Goal: Task Accomplishment & Management: Complete application form

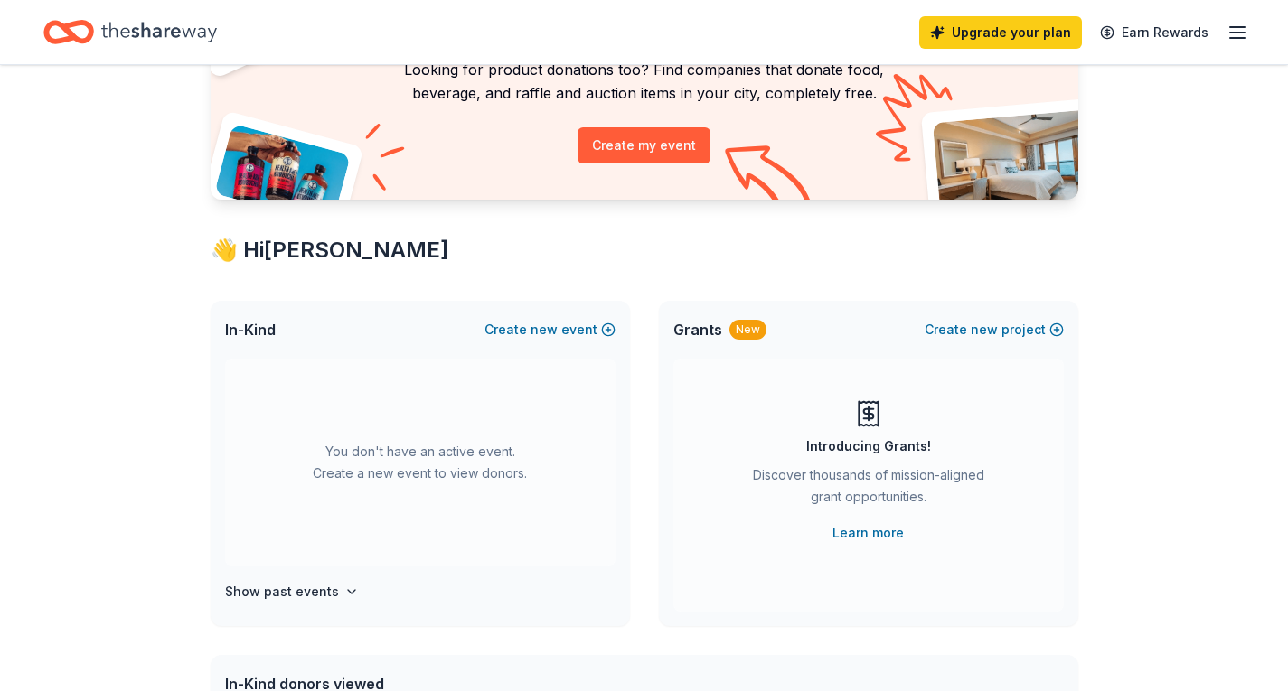
scroll to position [181, 0]
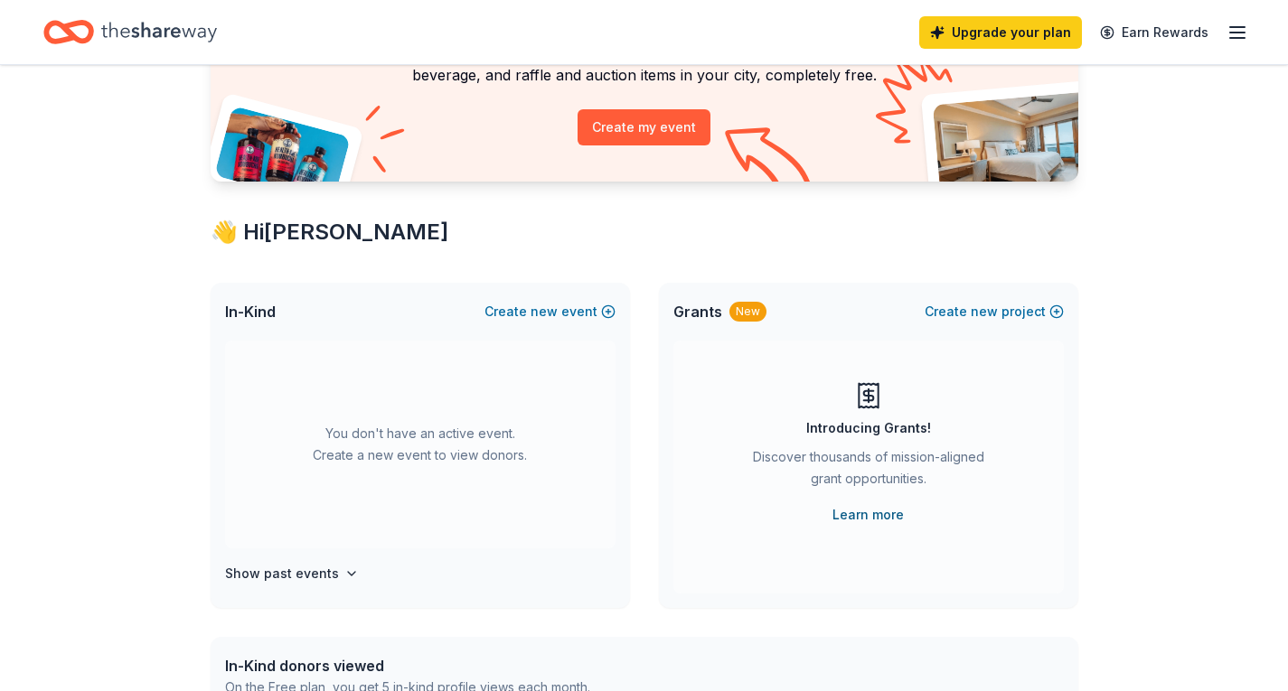
click at [882, 517] on link "Learn more" at bounding box center [867, 515] width 71 height 22
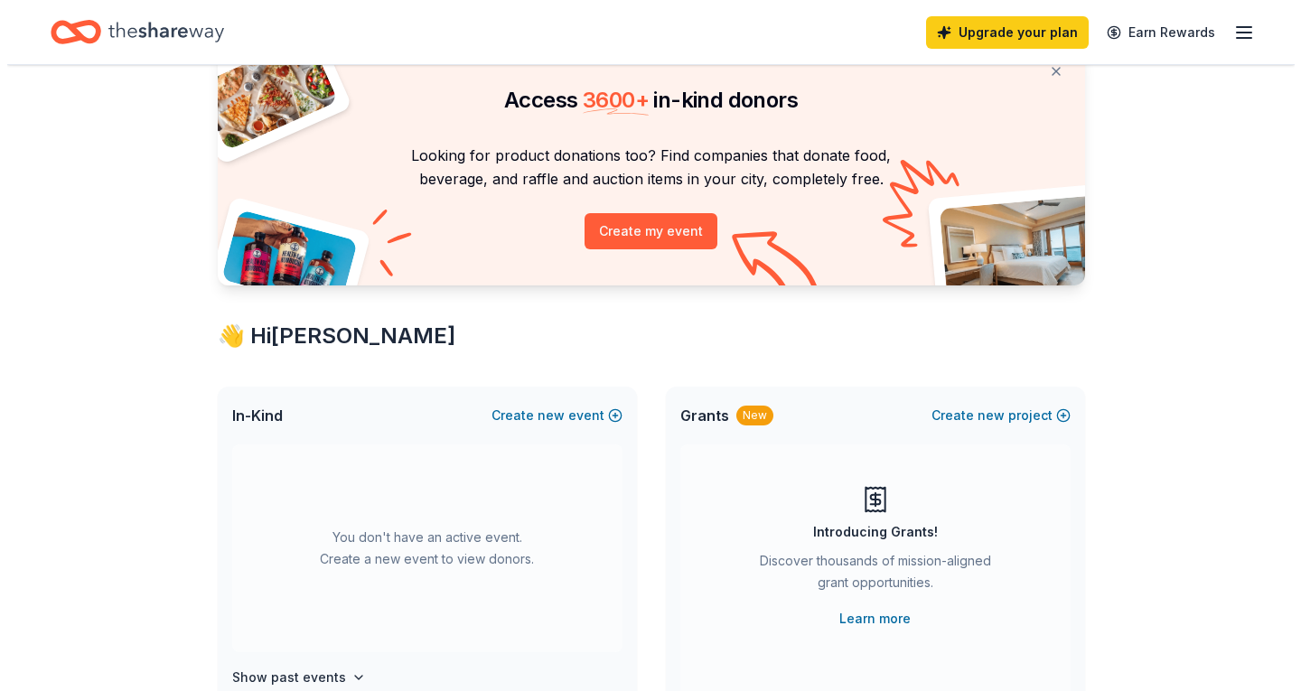
scroll to position [0, 0]
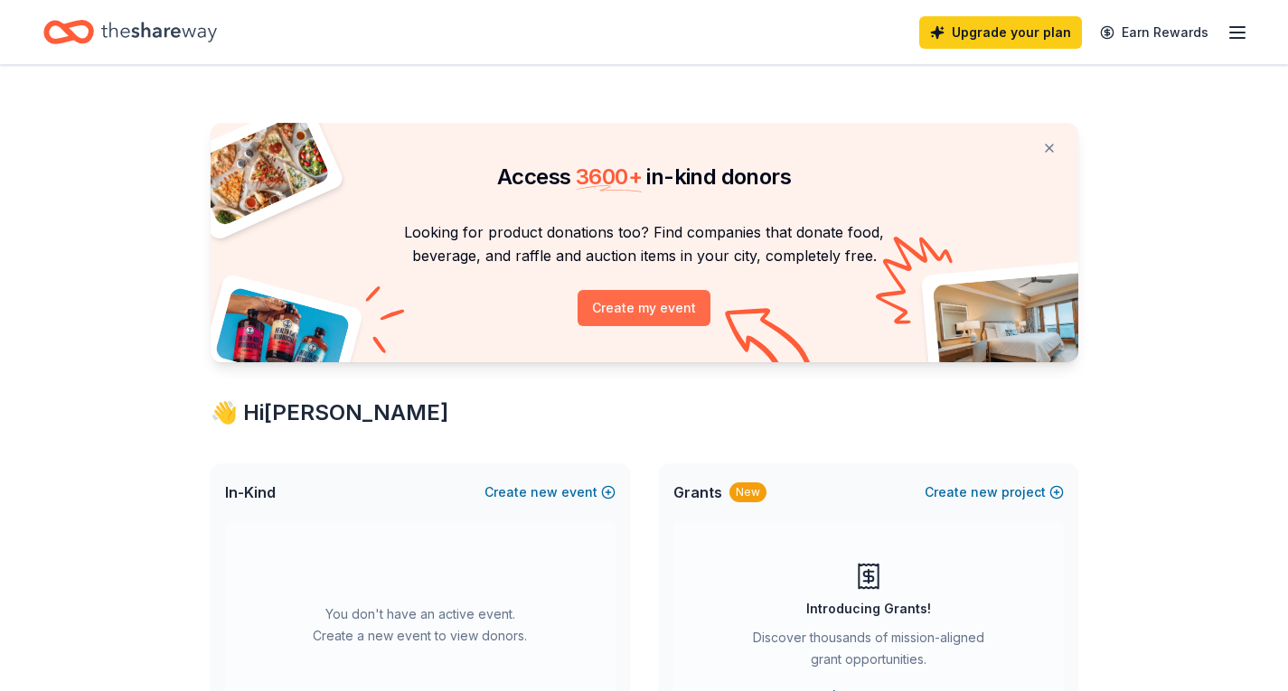
click at [646, 295] on button "Create my event" at bounding box center [643, 308] width 133 height 36
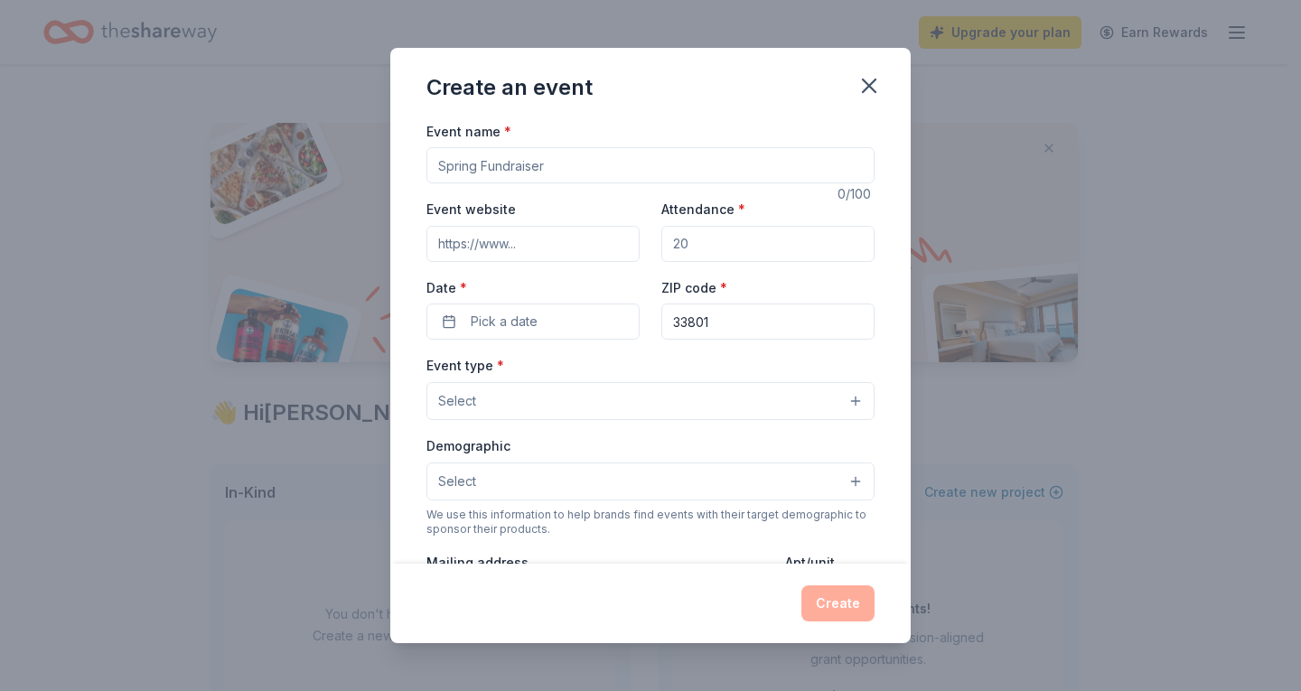
click at [583, 171] on input "Event name *" at bounding box center [650, 165] width 448 height 36
type input "Walk a thon"
click at [498, 249] on input "Event website" at bounding box center [532, 244] width 213 height 36
type input "combeeelementary.polkcountyschoolsfl.com"
click at [717, 253] on input "Attendance *" at bounding box center [767, 244] width 213 height 36
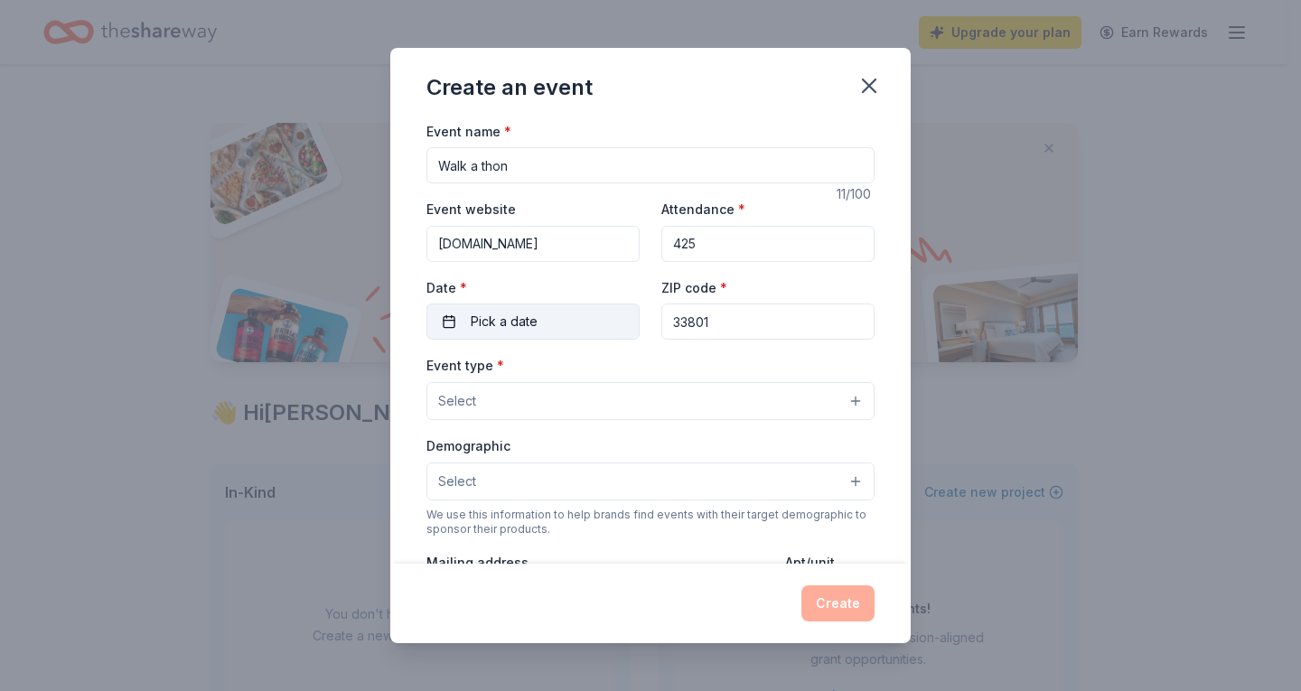
type input "425"
click at [525, 322] on span "Pick a date" at bounding box center [504, 322] width 67 height 22
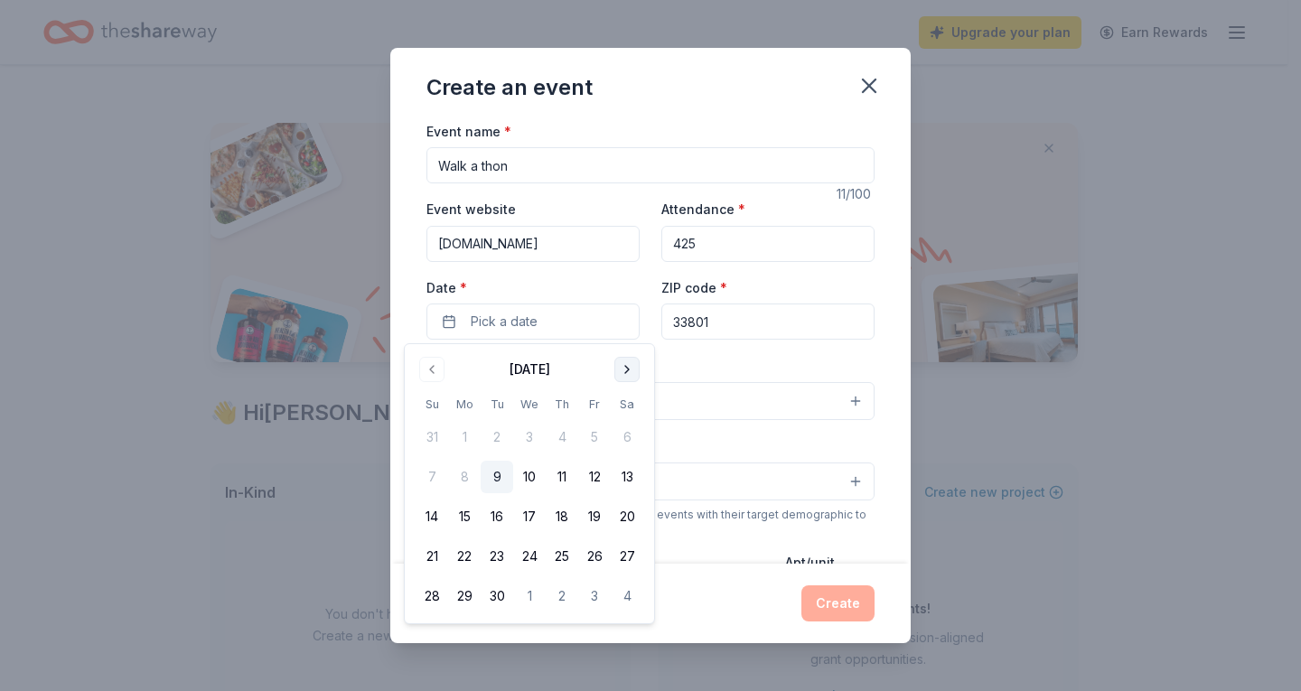
click at [624, 370] on button "Go to next month" at bounding box center [626, 369] width 25 height 25
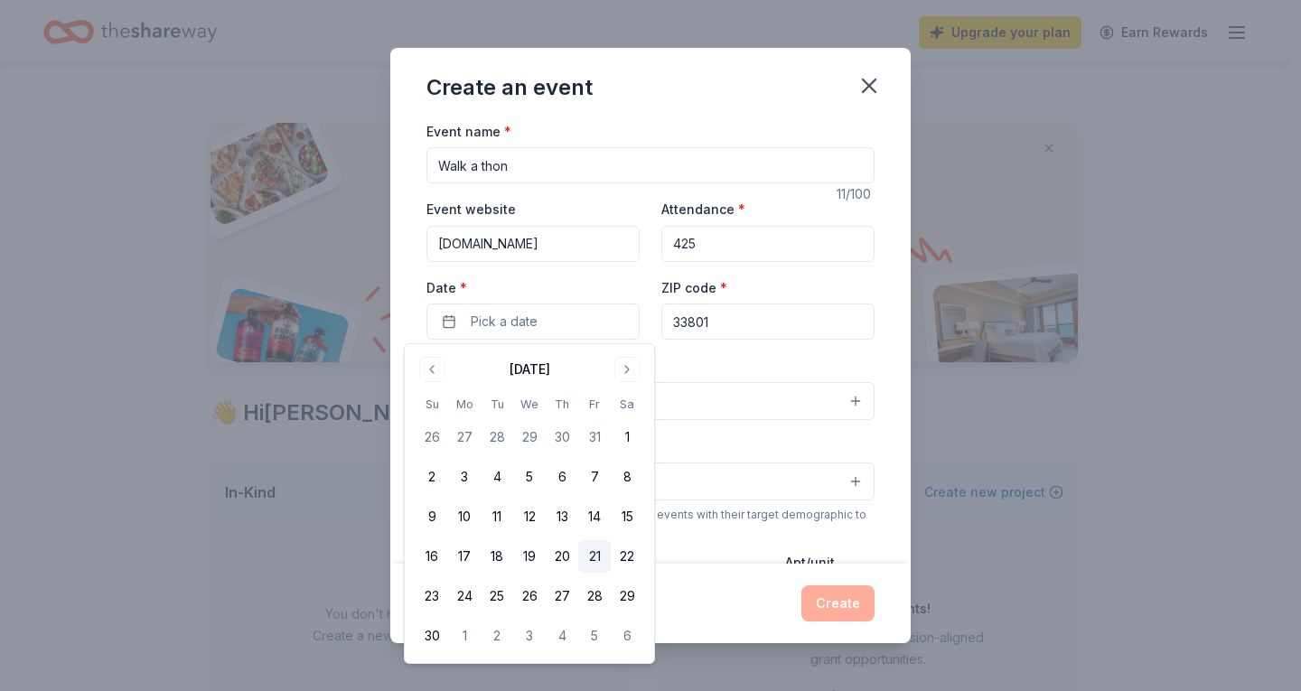
click at [595, 561] on button "21" at bounding box center [594, 556] width 33 height 33
click at [726, 601] on div "Create" at bounding box center [650, 604] width 448 height 36
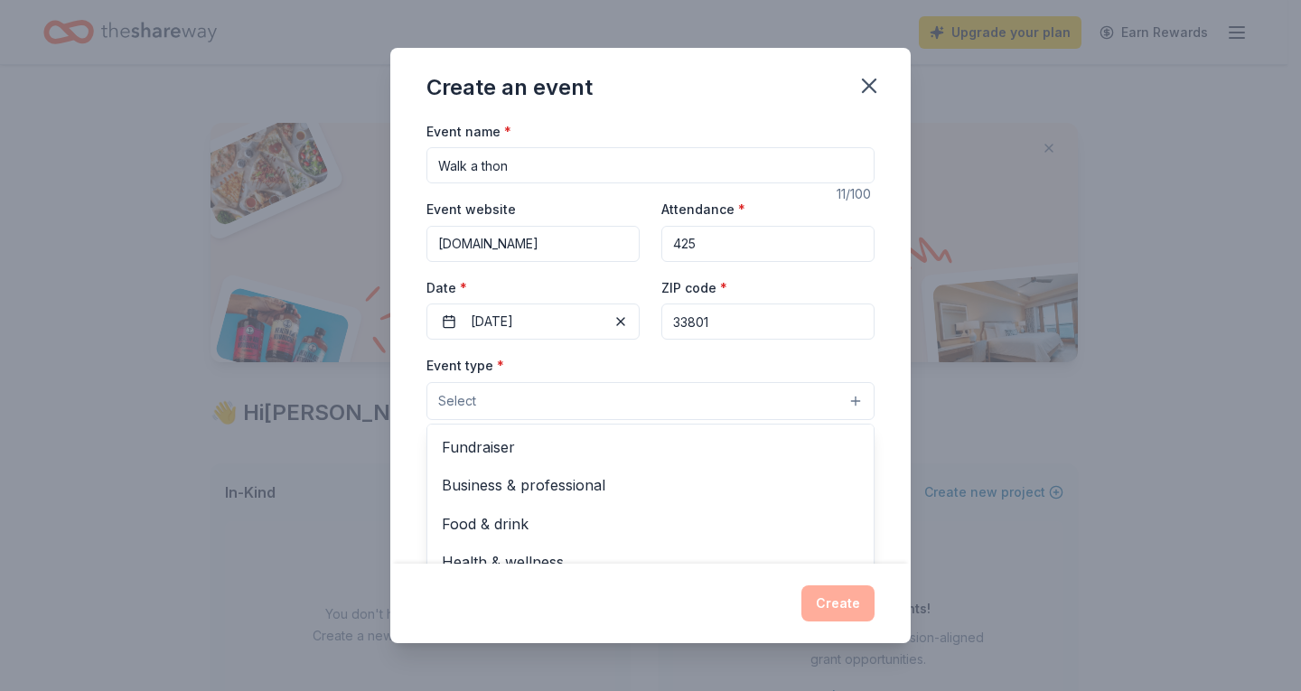
click at [542, 391] on button "Select" at bounding box center [650, 401] width 448 height 38
click at [548, 445] on span "Fundraiser" at bounding box center [650, 447] width 417 height 23
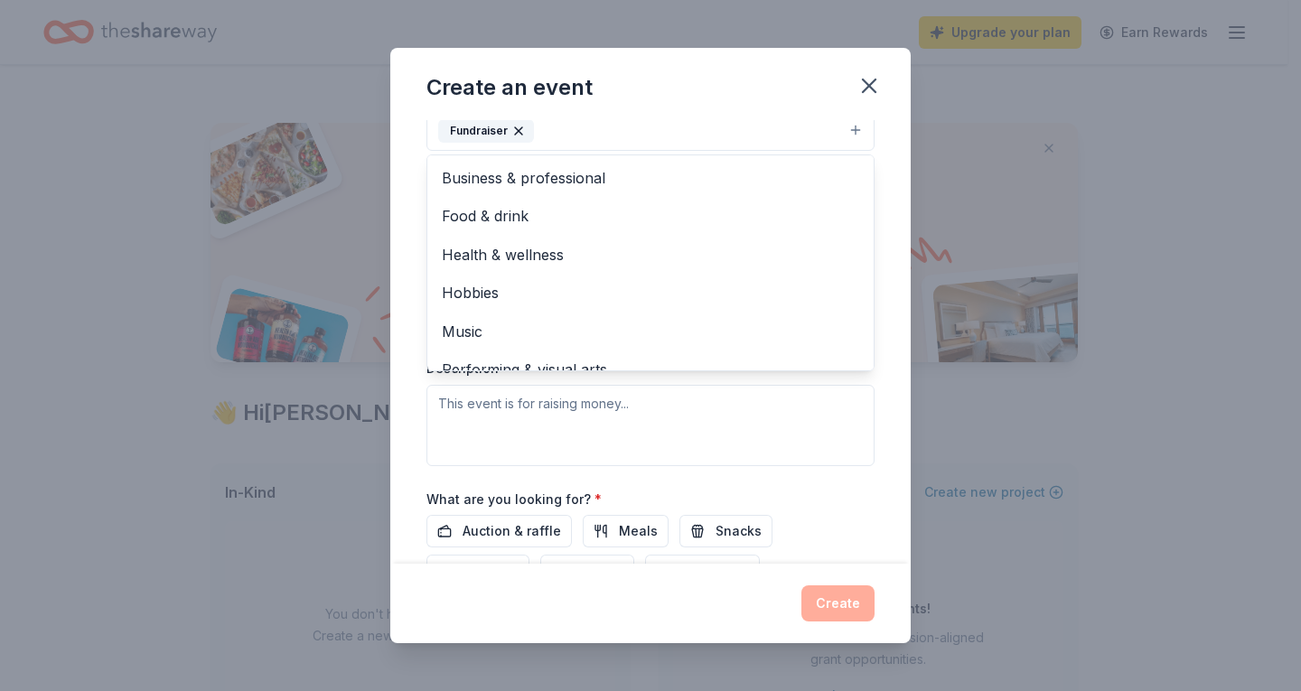
click at [415, 224] on div "Event name * Walk a thon 11 /100 Event website combeeelementary.polkcountyschoo…" at bounding box center [650, 342] width 520 height 445
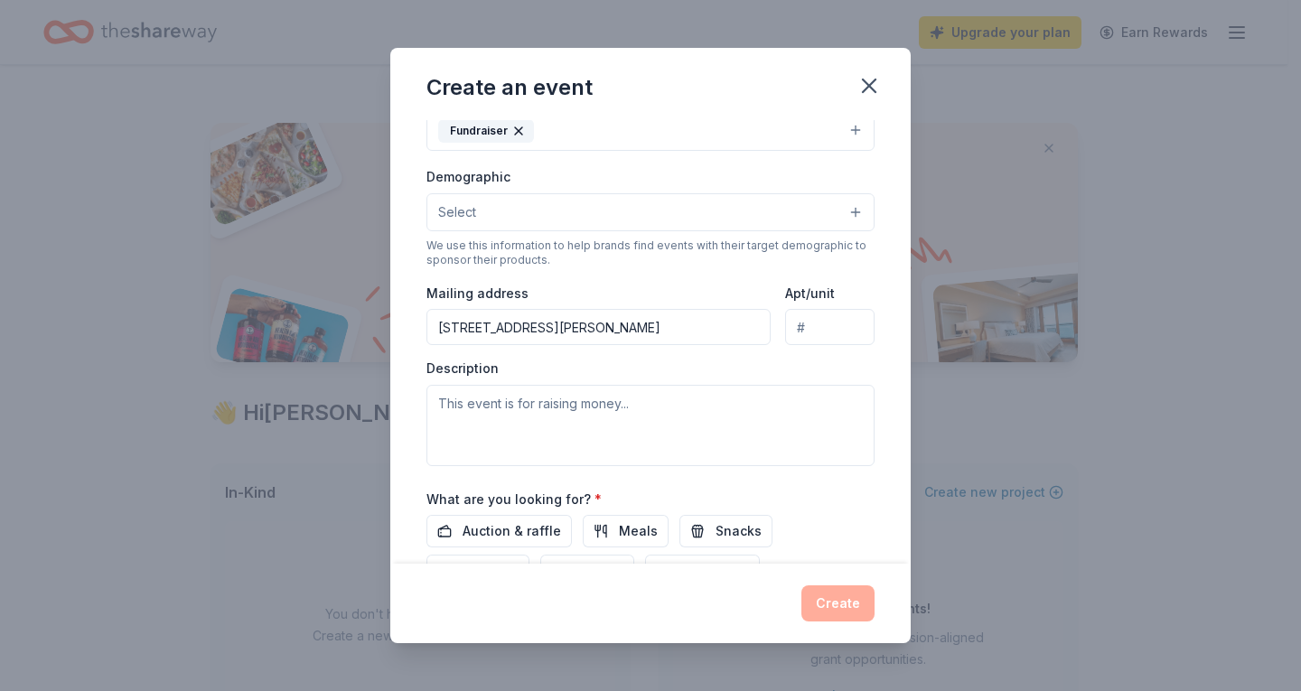
scroll to position [262, 0]
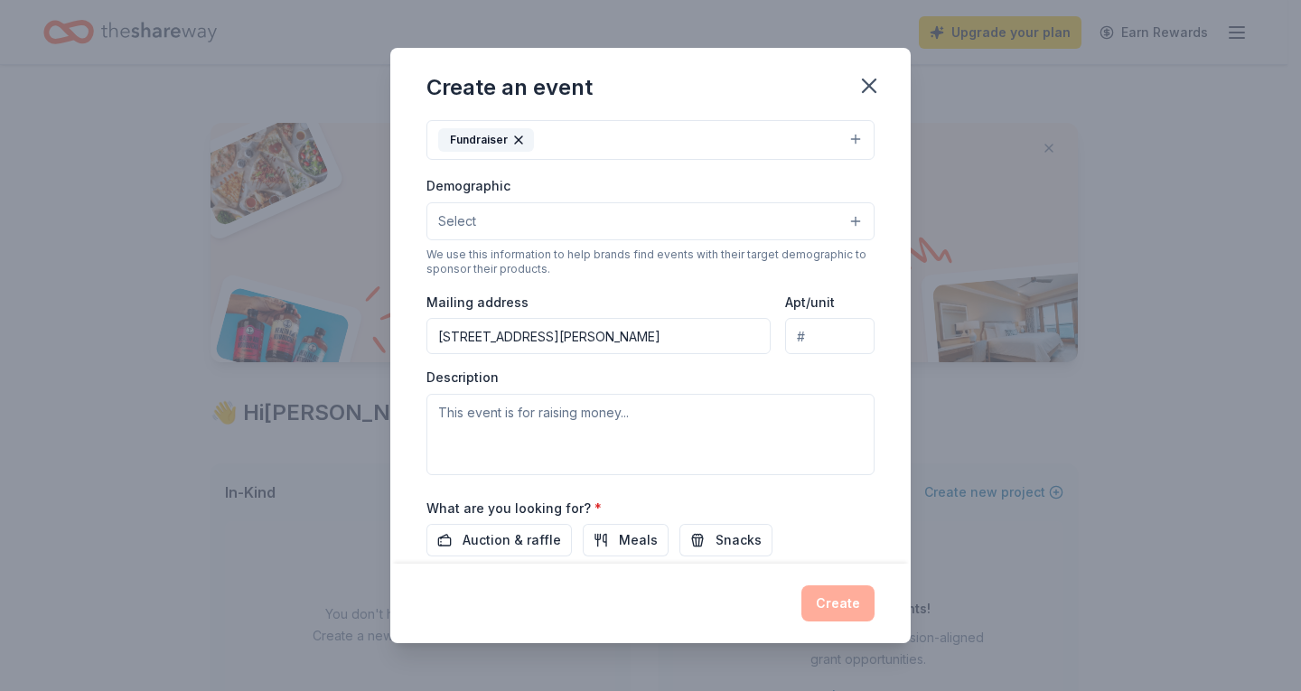
click at [739, 225] on button "Select" at bounding box center [650, 221] width 448 height 38
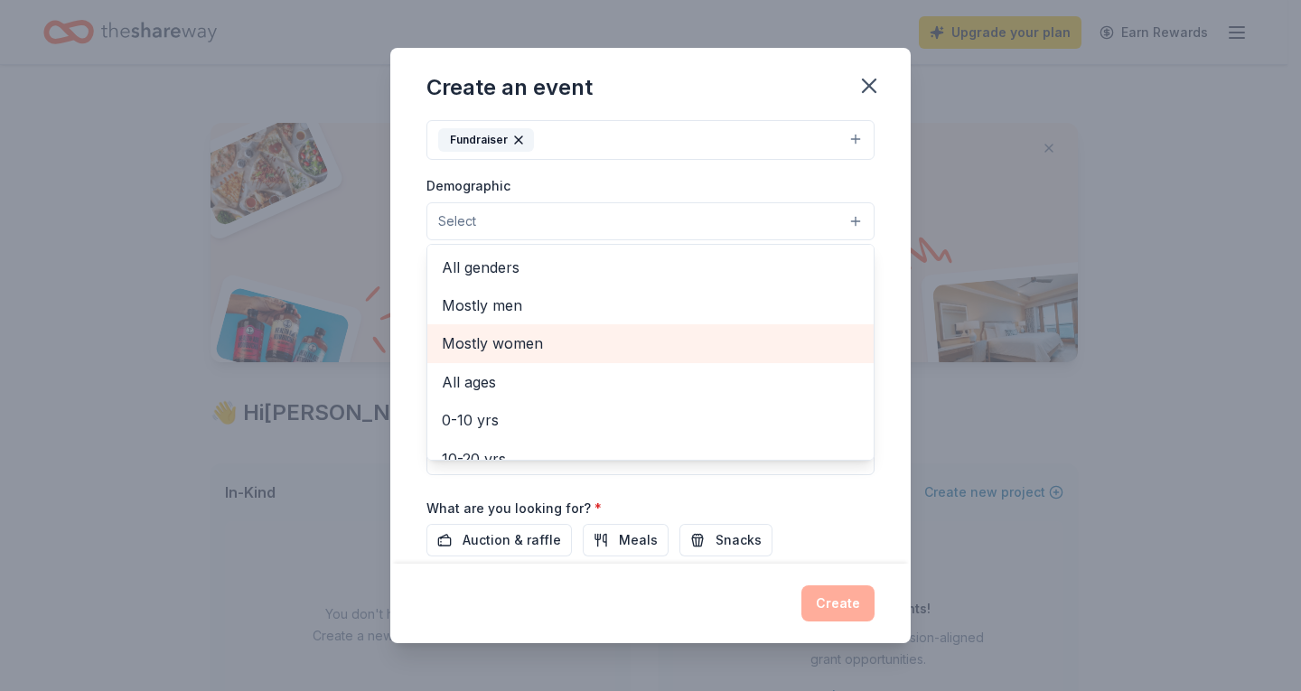
scroll to position [90, 0]
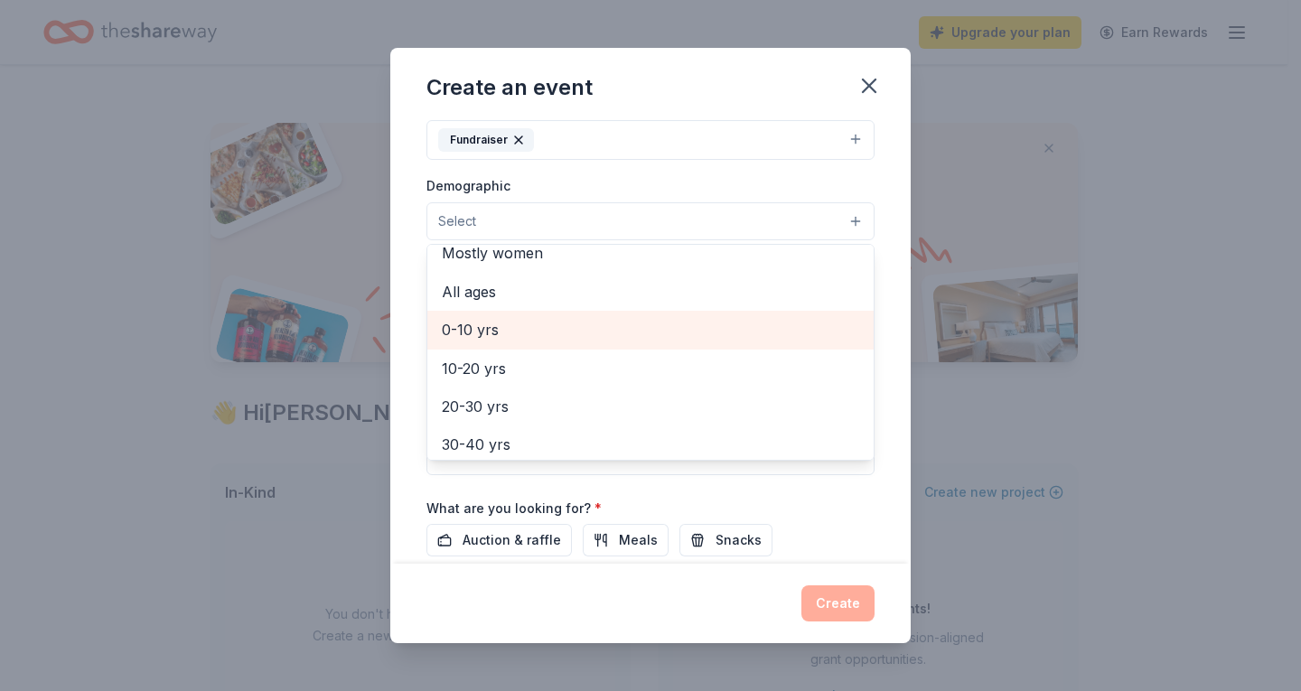
click at [514, 325] on span "0-10 yrs" at bounding box center [650, 329] width 417 height 23
click at [508, 334] on span "10-20 yrs" at bounding box center [650, 331] width 417 height 23
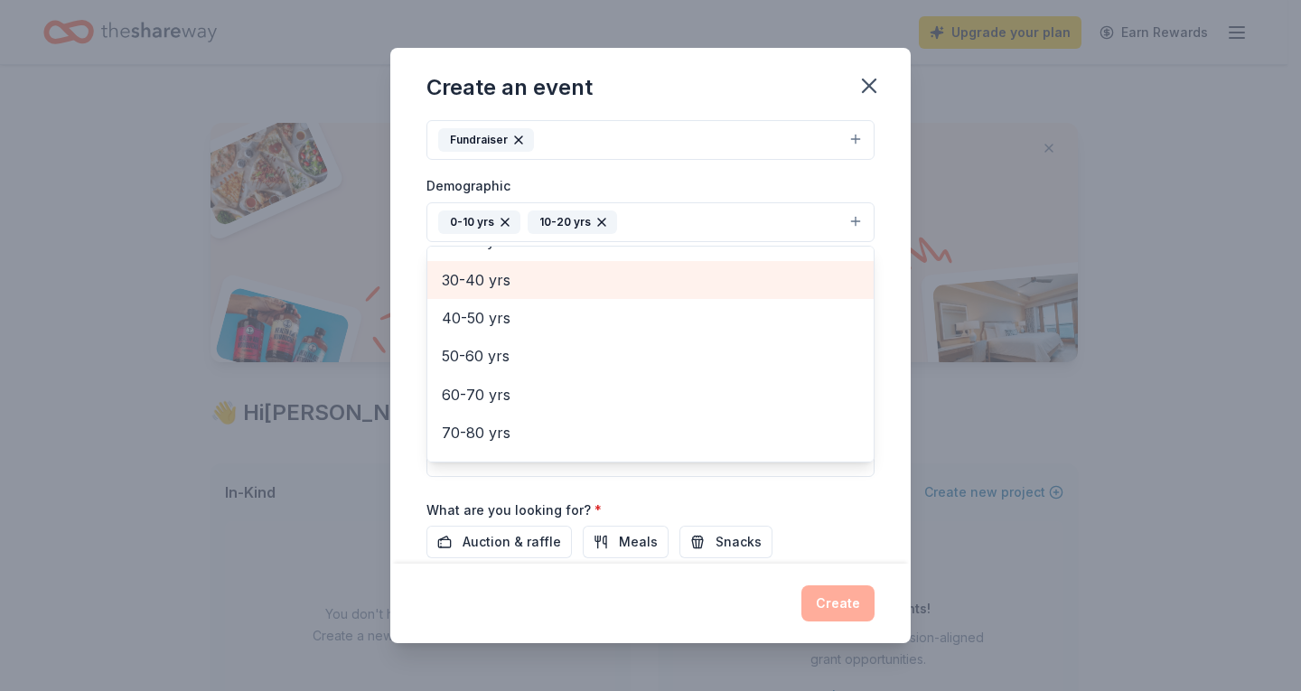
scroll to position [0, 0]
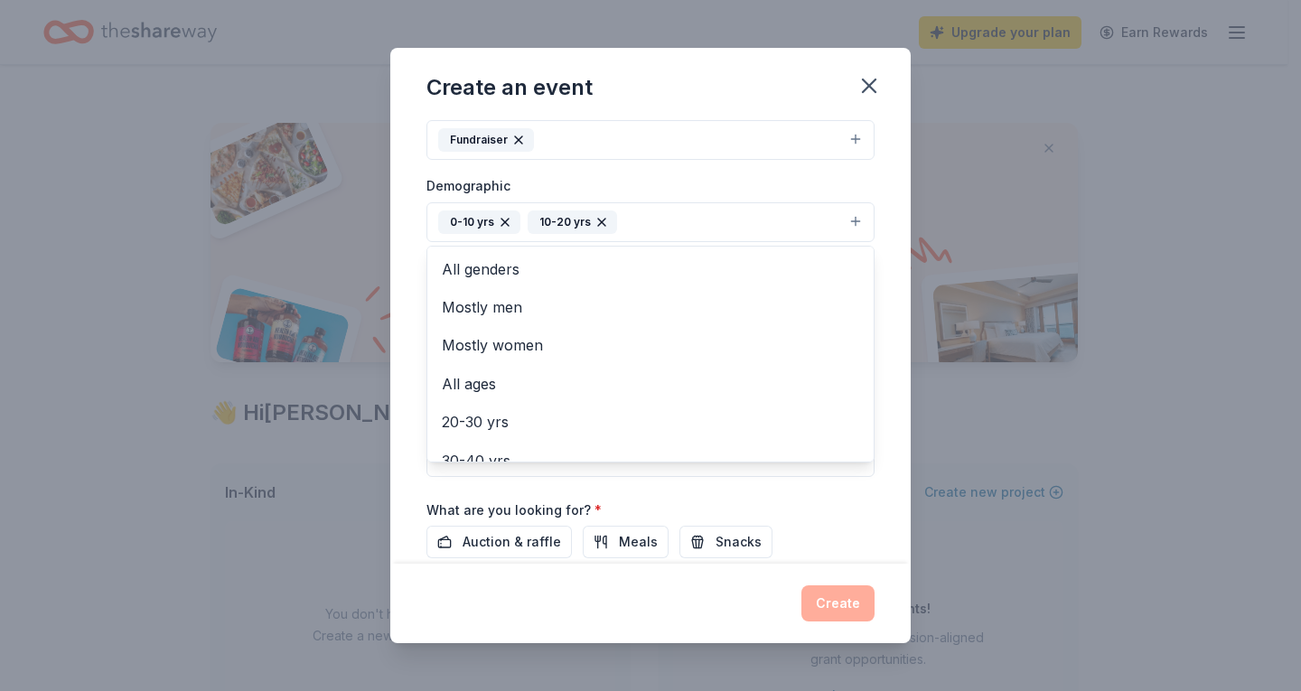
click at [401, 167] on div "Event name * Walk a thon 11 /100 Event website combeeelementary.polkcountyschoo…" at bounding box center [650, 342] width 520 height 445
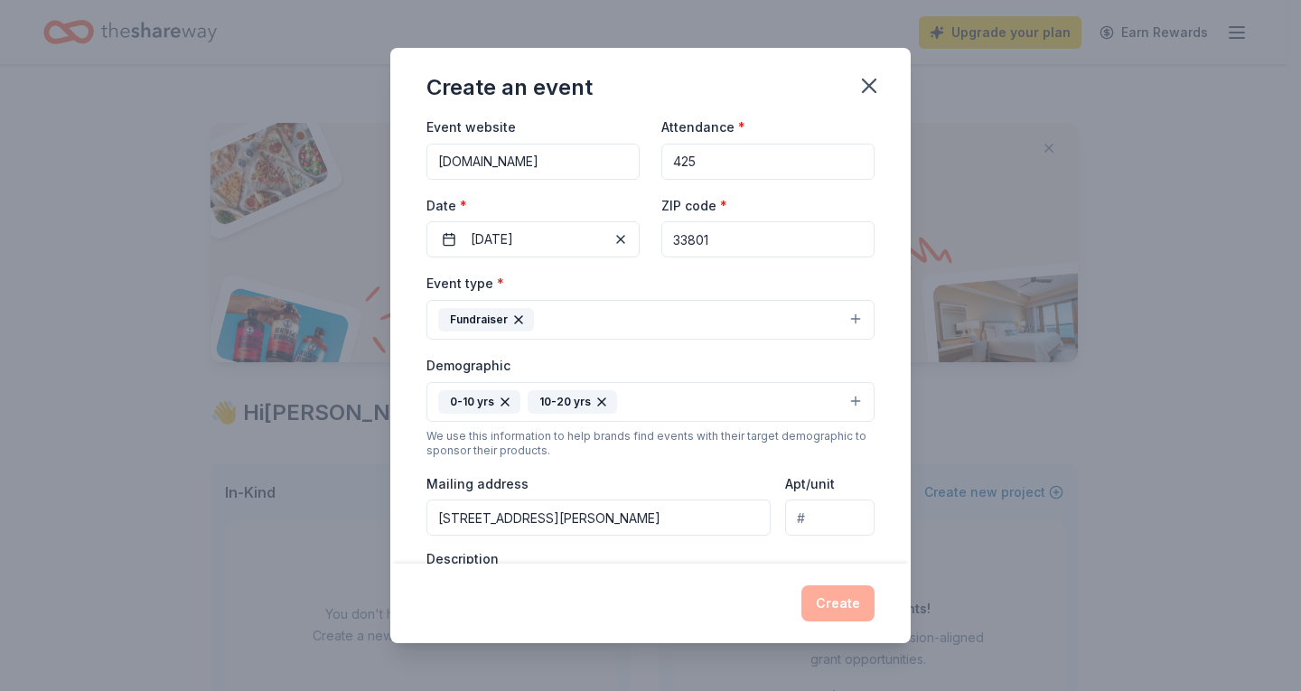
scroll to position [81, 0]
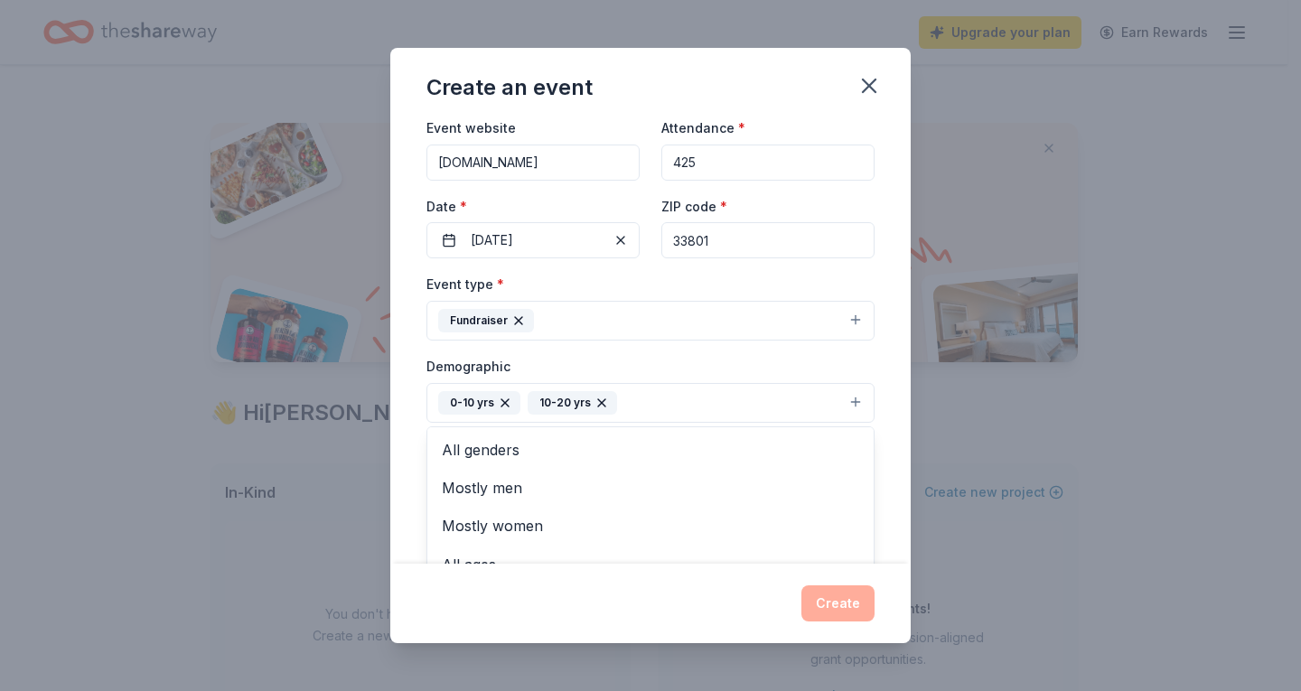
drag, startPoint x: 601, startPoint y: 400, endPoint x: 529, endPoint y: 409, distance: 72.0
click at [599, 400] on icon "button" at bounding box center [602, 403] width 14 height 14
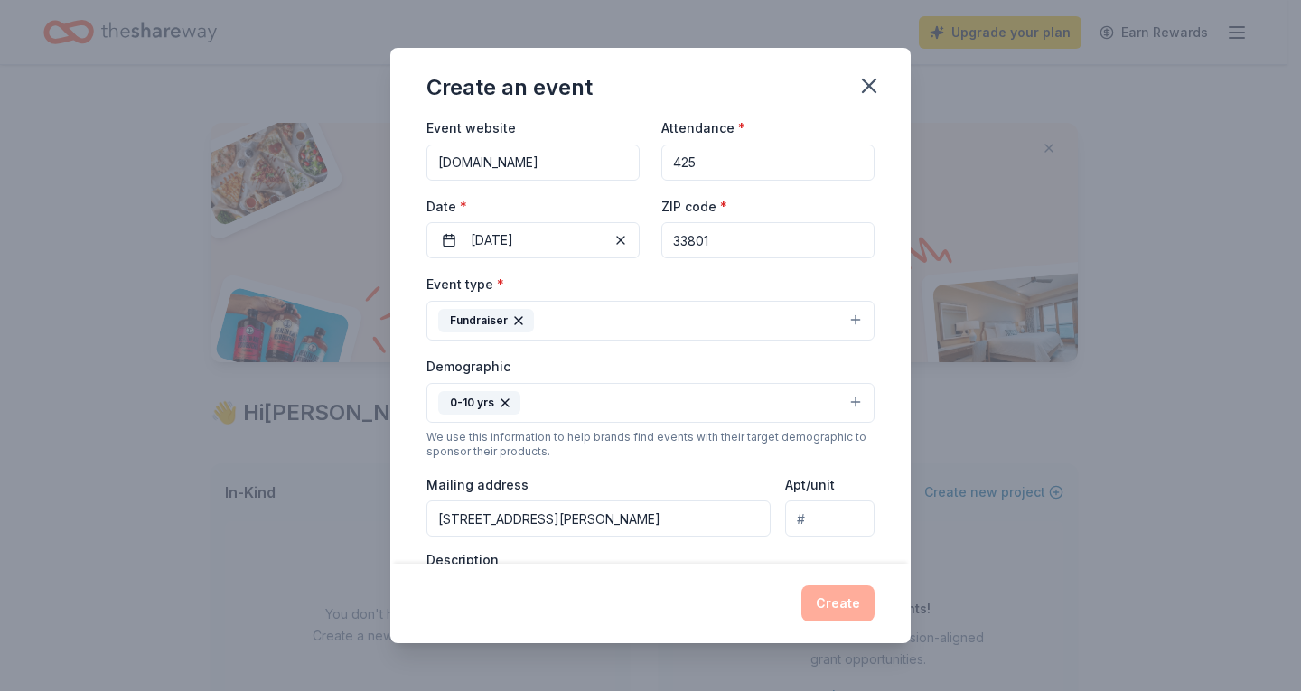
click at [501, 404] on icon "button" at bounding box center [505, 403] width 14 height 14
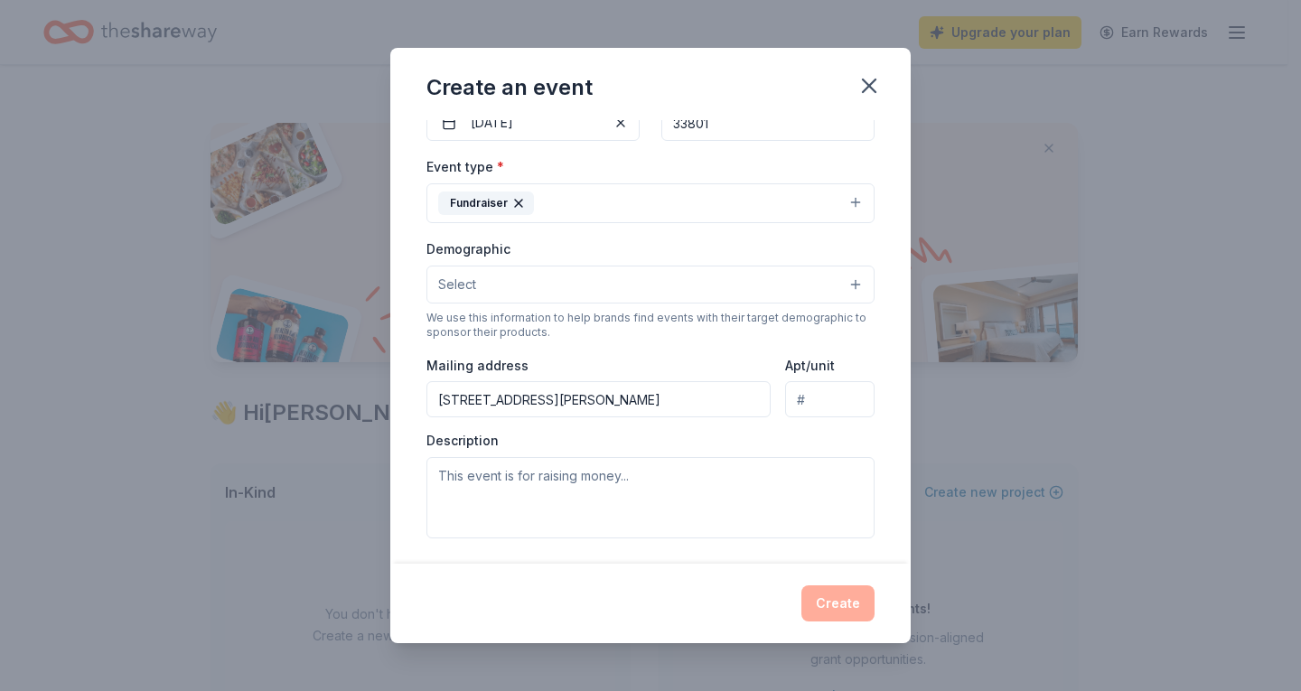
scroll to position [331, 0]
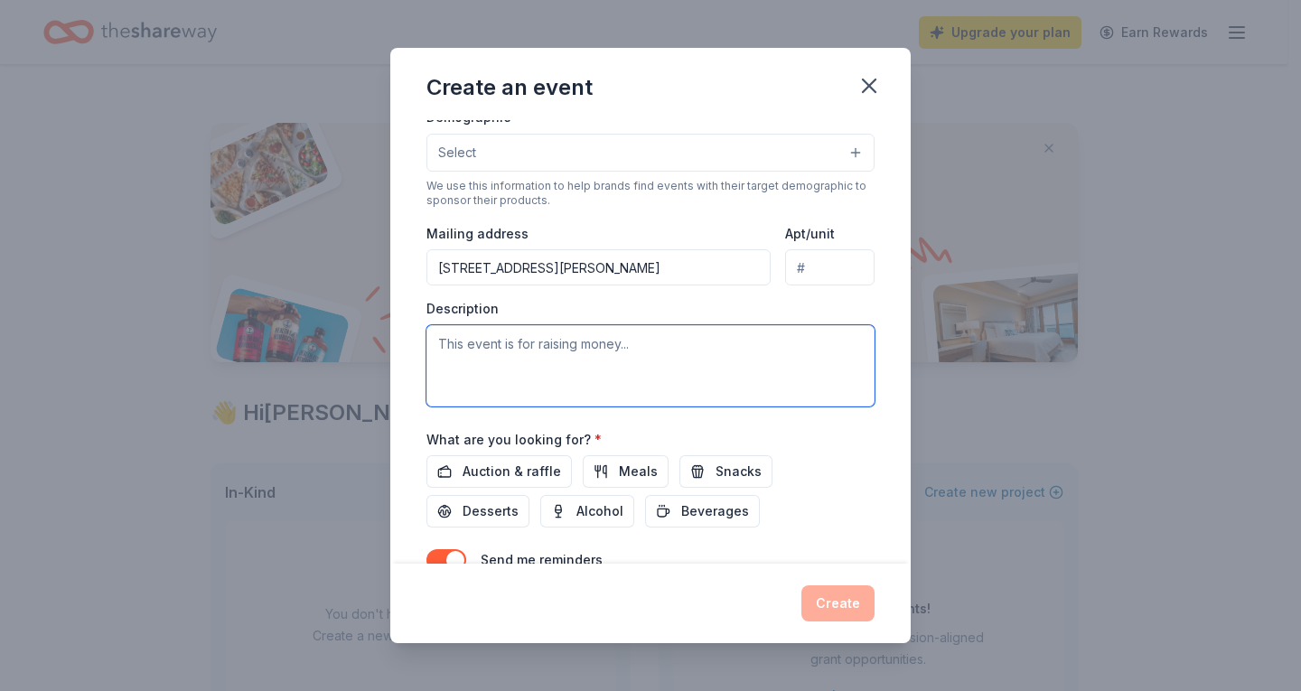
click at [577, 370] on textarea at bounding box center [650, 365] width 448 height 81
type textarea "R"
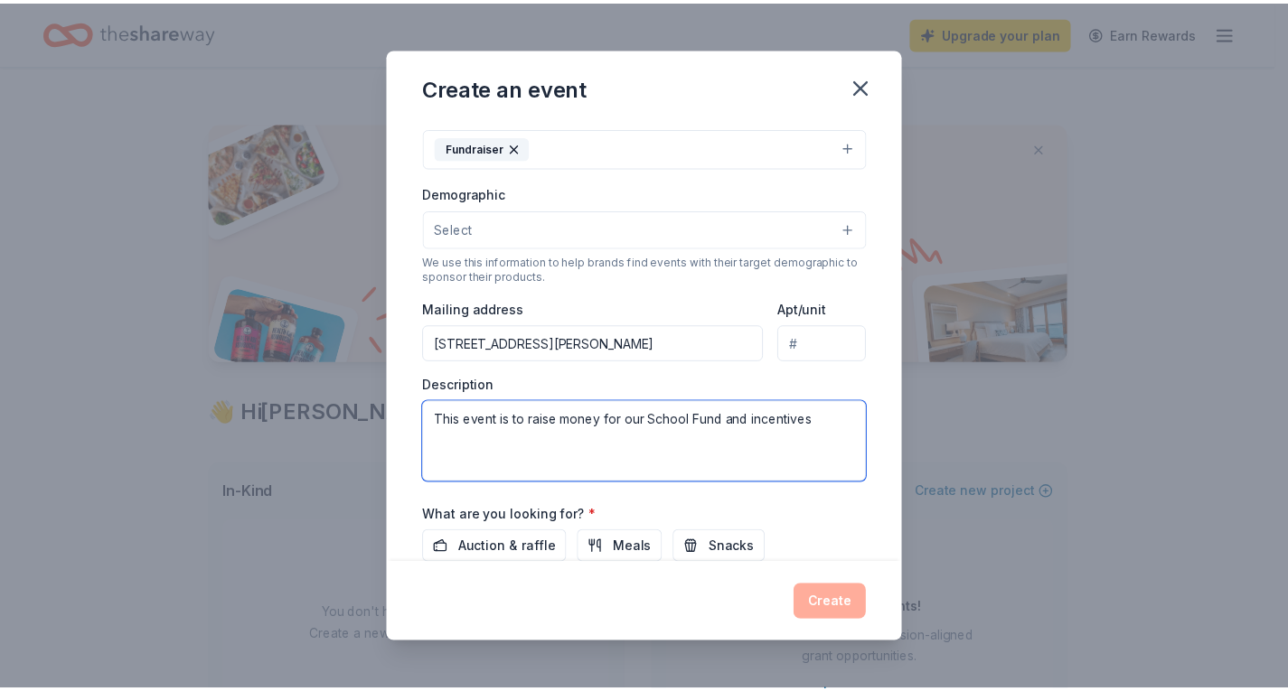
scroll to position [421, 0]
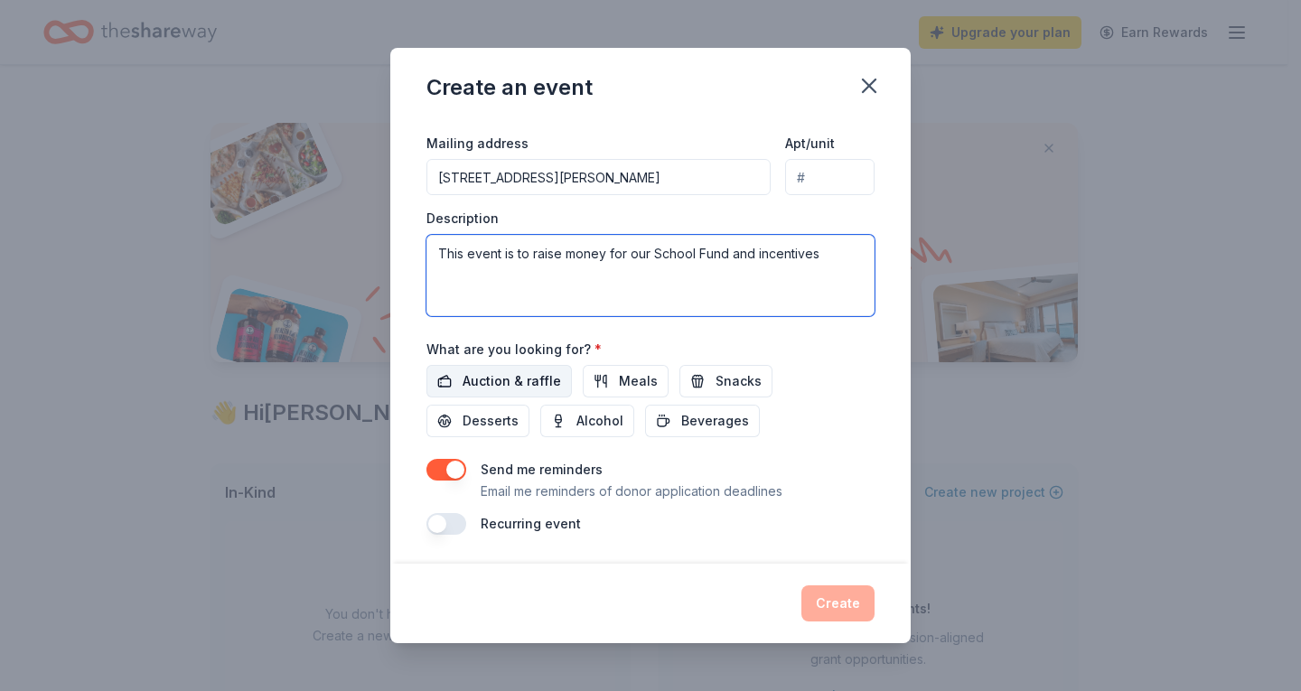
type textarea "This event is to raise money for our School Fund and incentives"
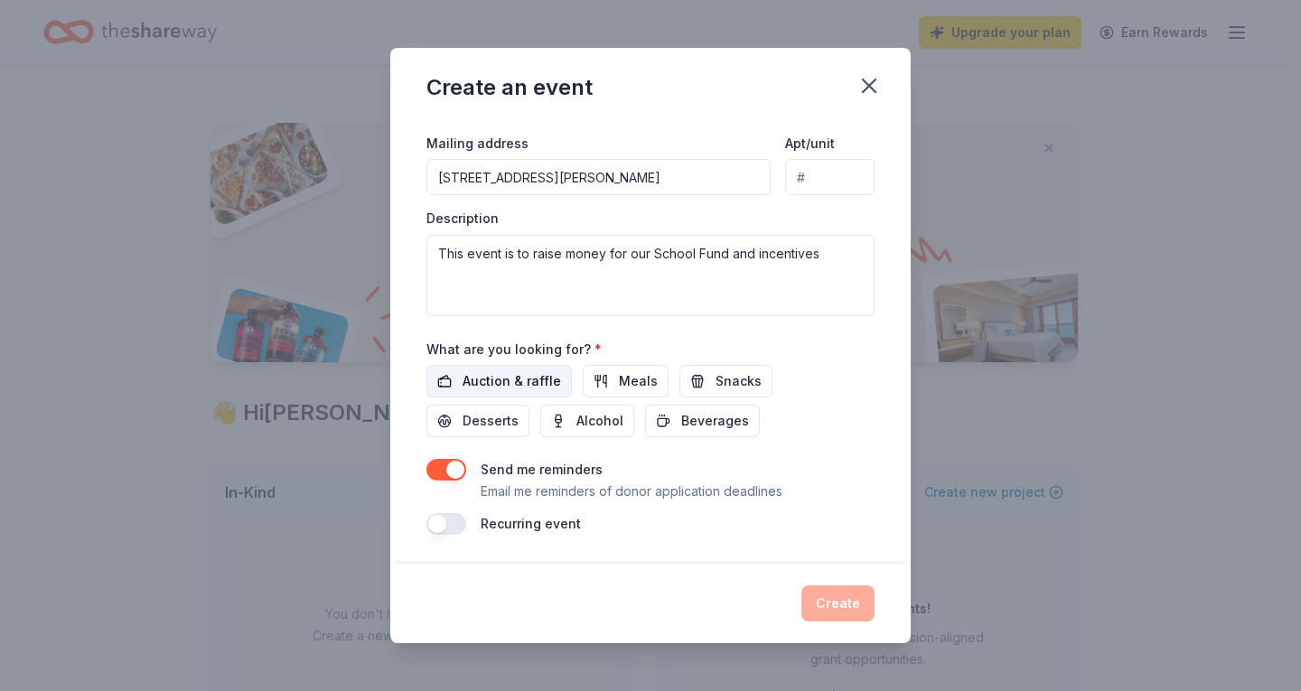
click at [527, 378] on span "Auction & raffle" at bounding box center [512, 381] width 98 height 22
click at [716, 372] on span "Snacks" at bounding box center [739, 381] width 46 height 22
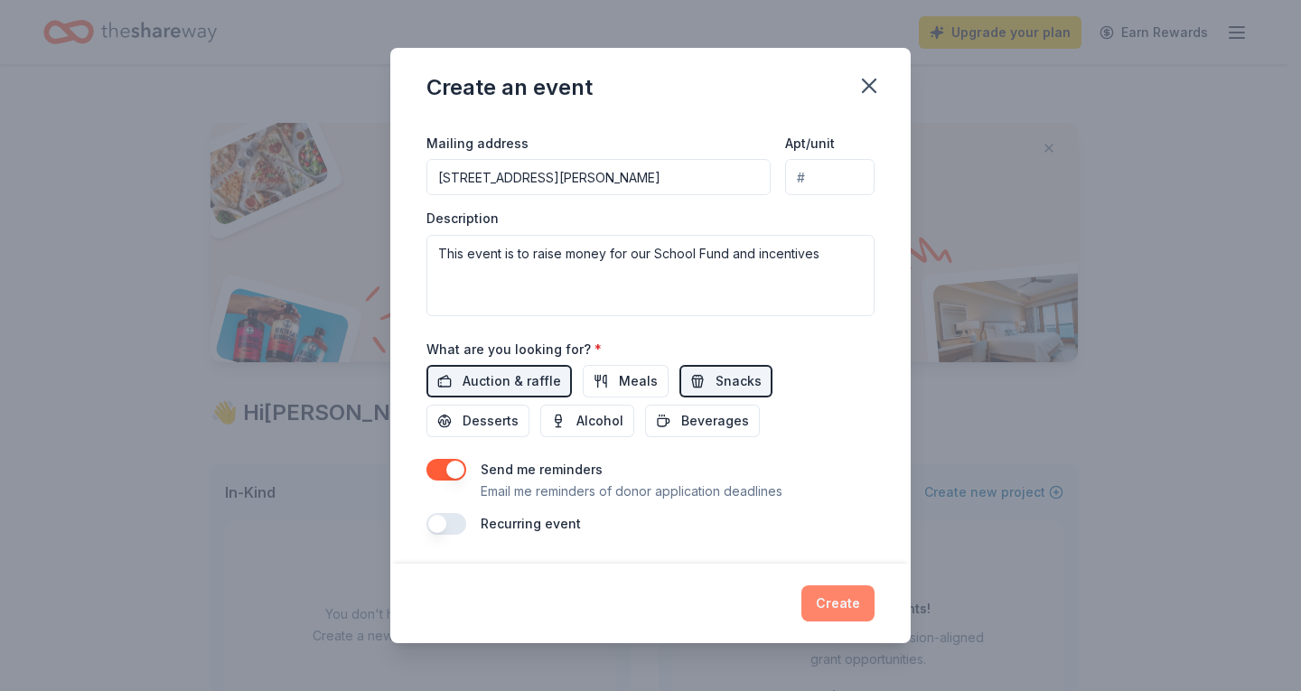
click at [834, 601] on button "Create" at bounding box center [837, 604] width 73 height 36
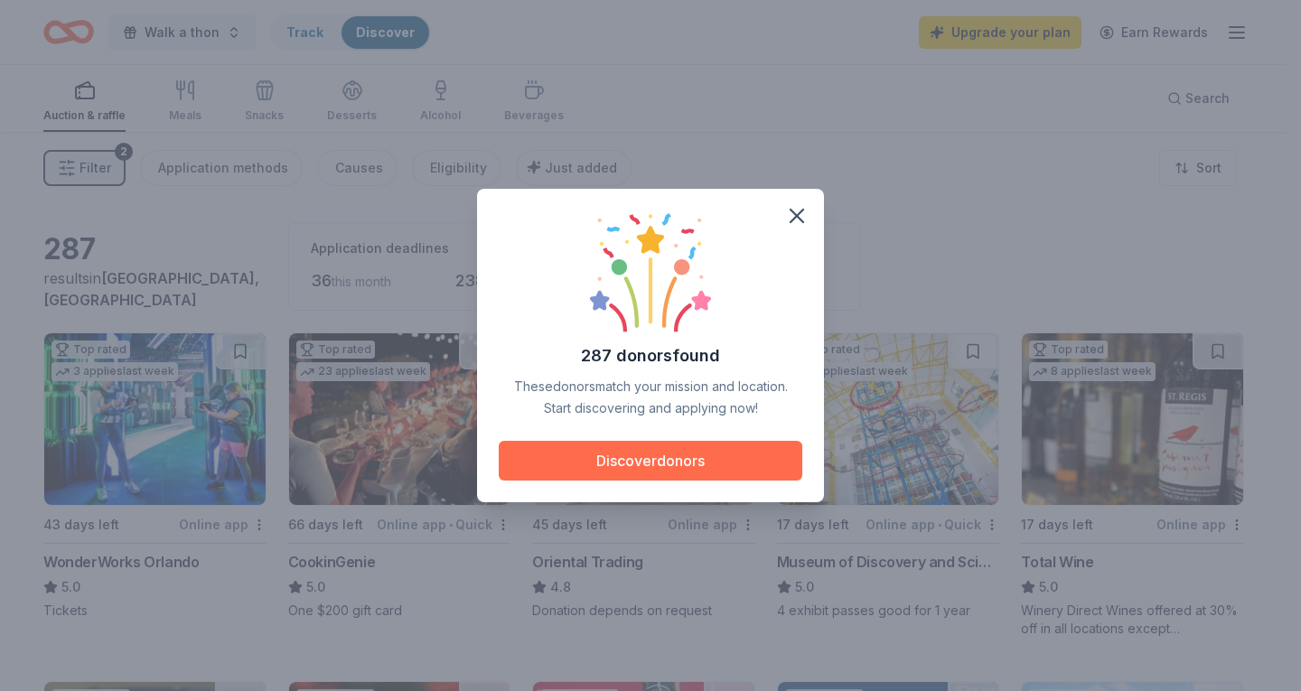
click at [694, 457] on button "Discover donors" at bounding box center [651, 461] width 304 height 40
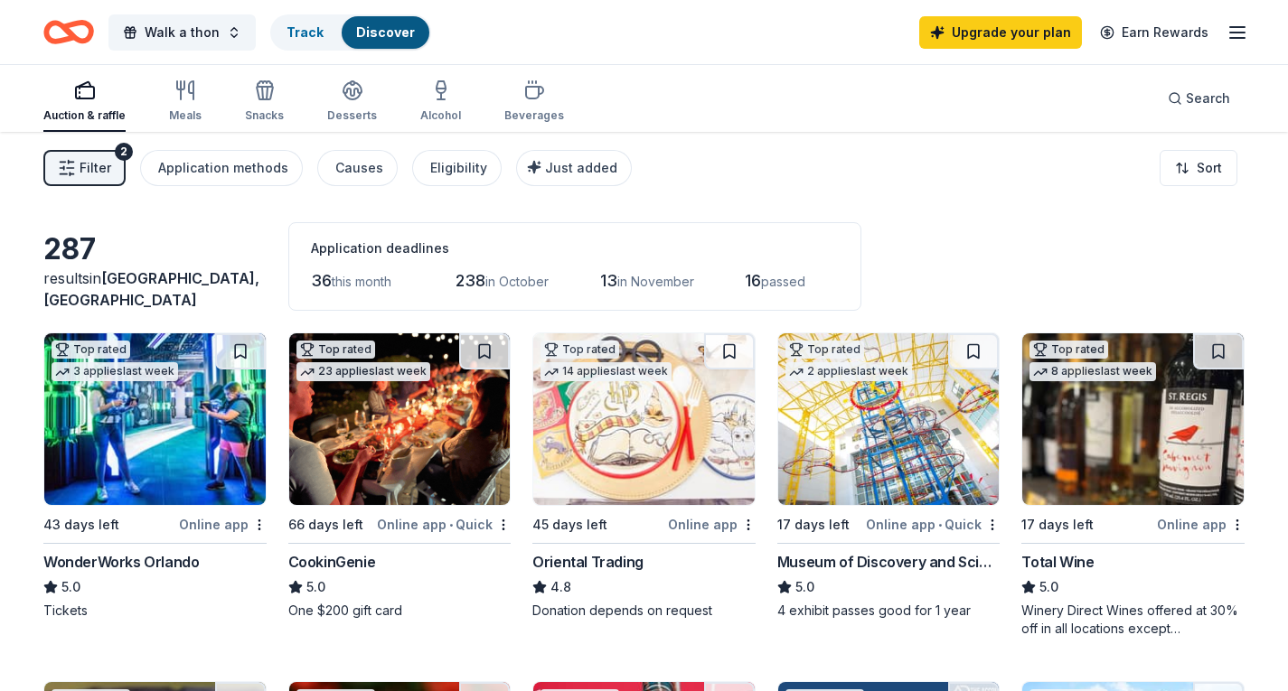
click at [636, 468] on img at bounding box center [643, 419] width 221 height 172
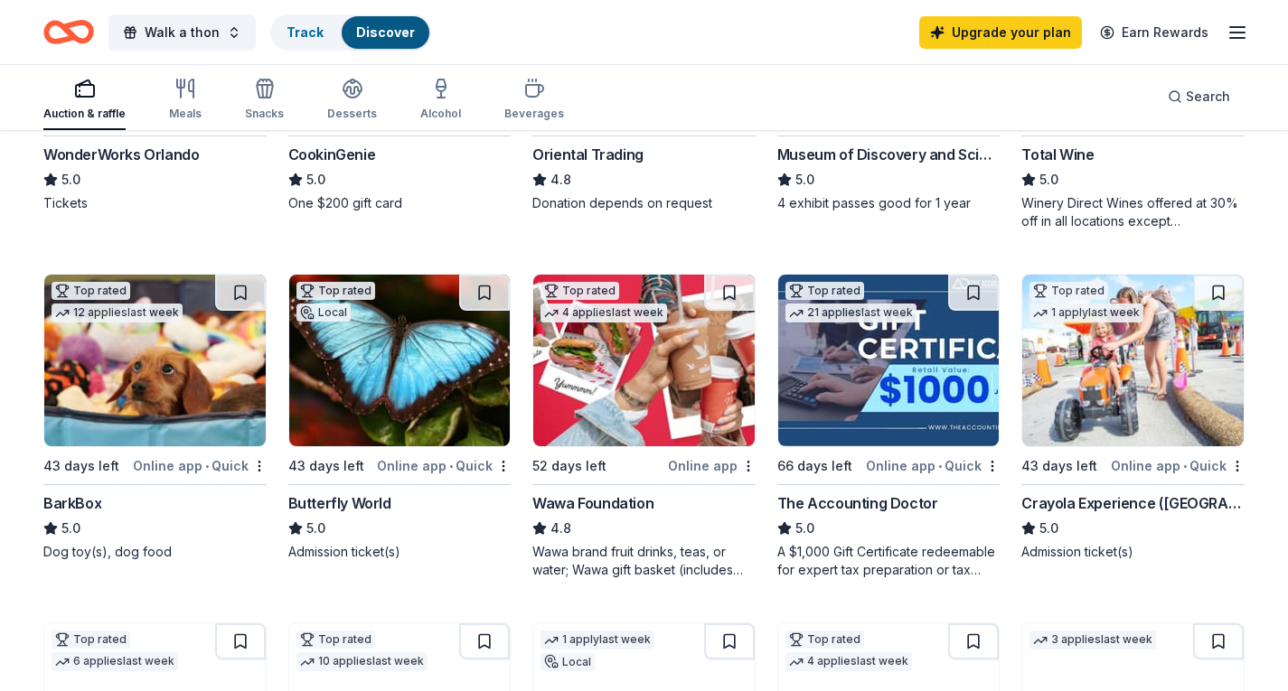
scroll to position [452, 0]
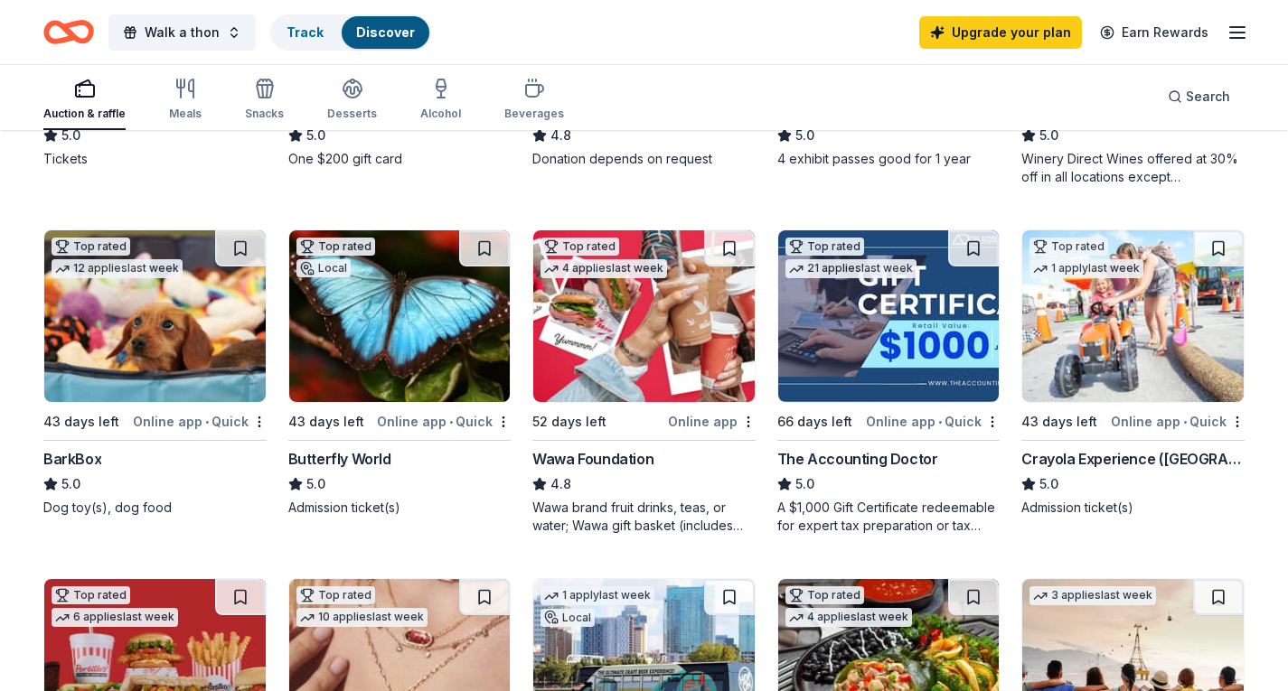
click at [1127, 456] on div "Crayola Experience (Orlando)" at bounding box center [1132, 459] width 223 height 22
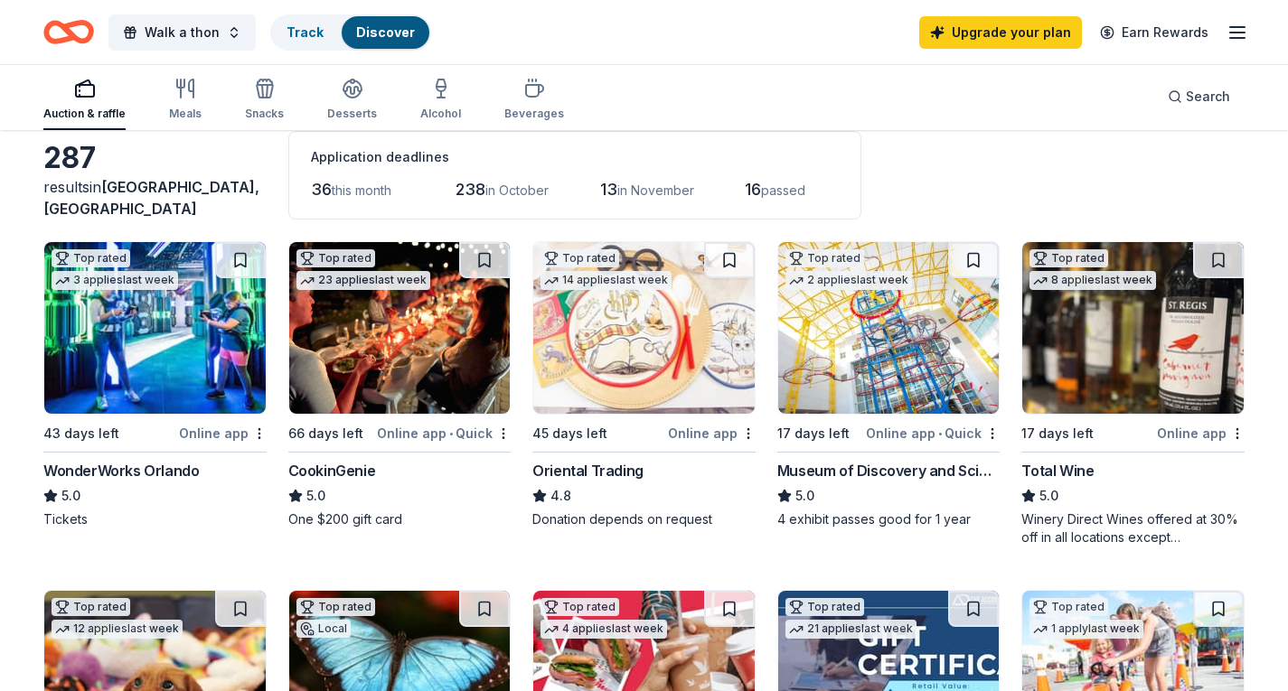
scroll to position [90, 0]
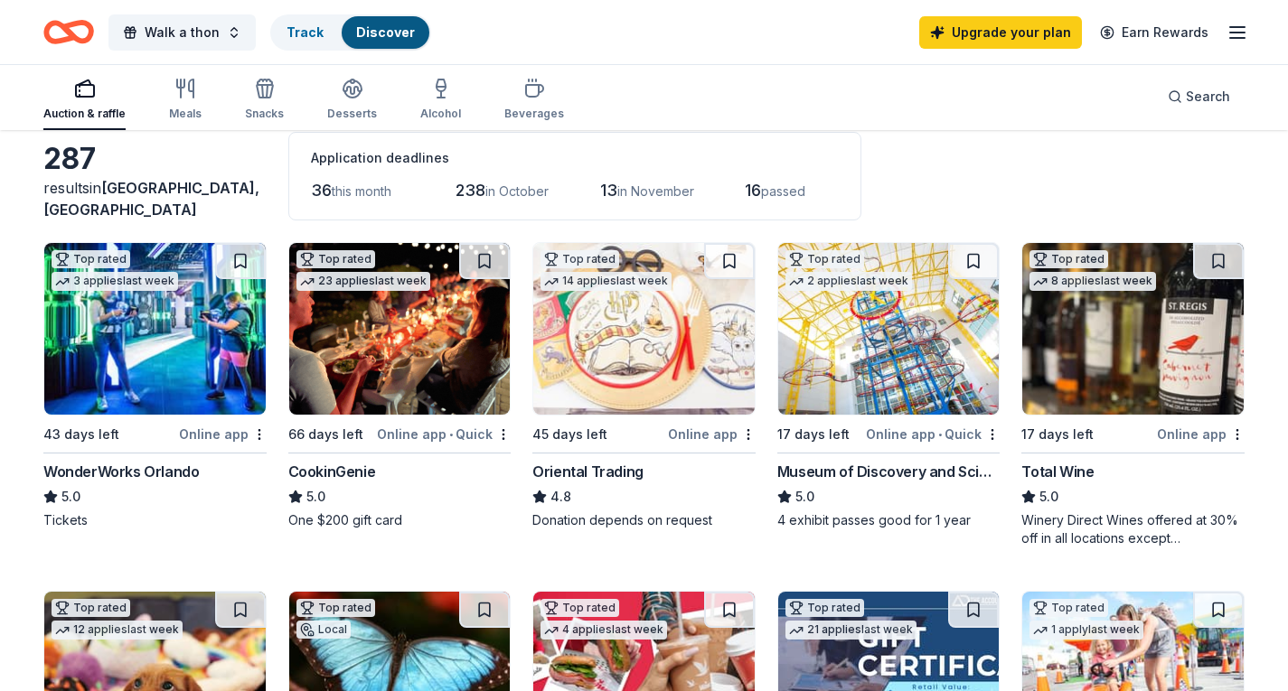
click at [173, 467] on div "WonderWorks Orlando" at bounding box center [120, 472] width 155 height 22
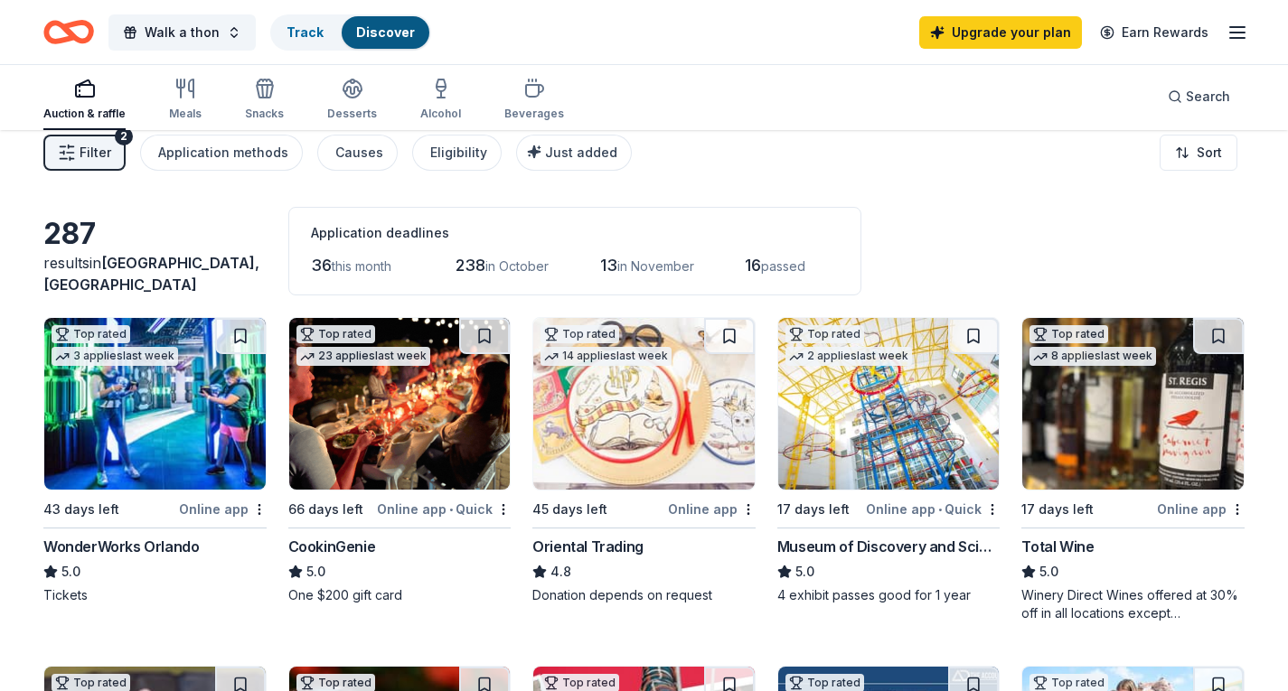
scroll to position [0, 0]
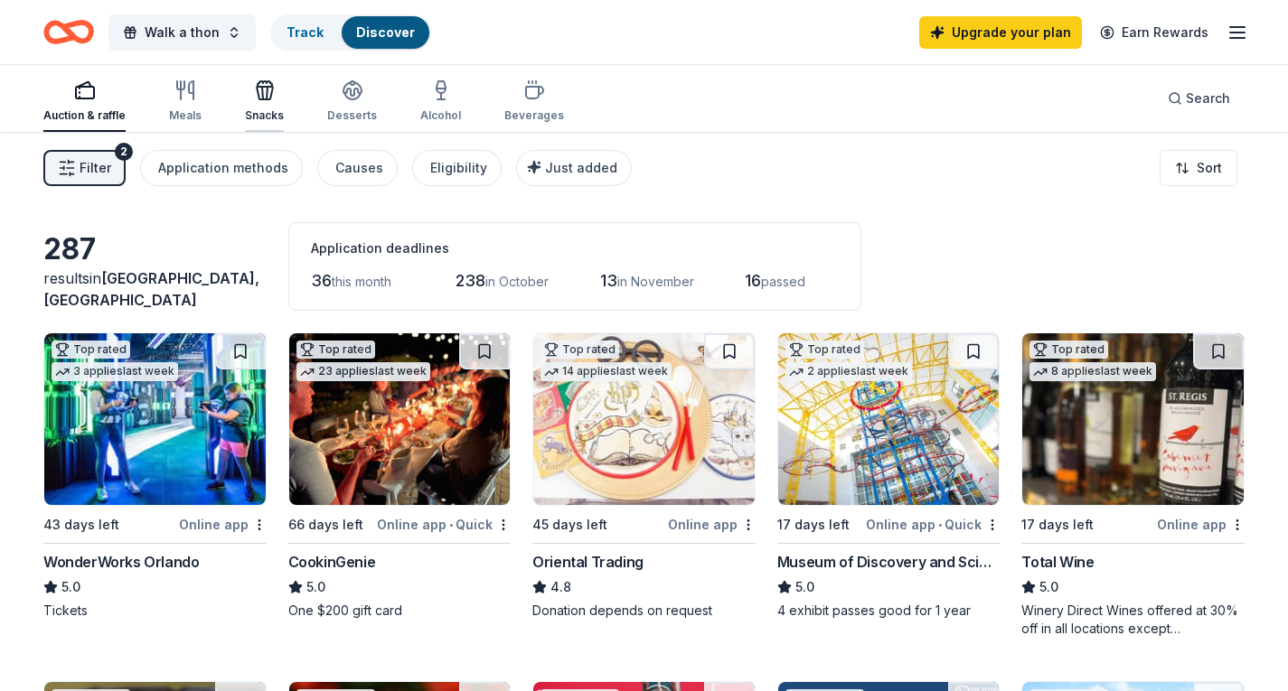
click at [276, 104] on div "Snacks" at bounding box center [264, 101] width 39 height 43
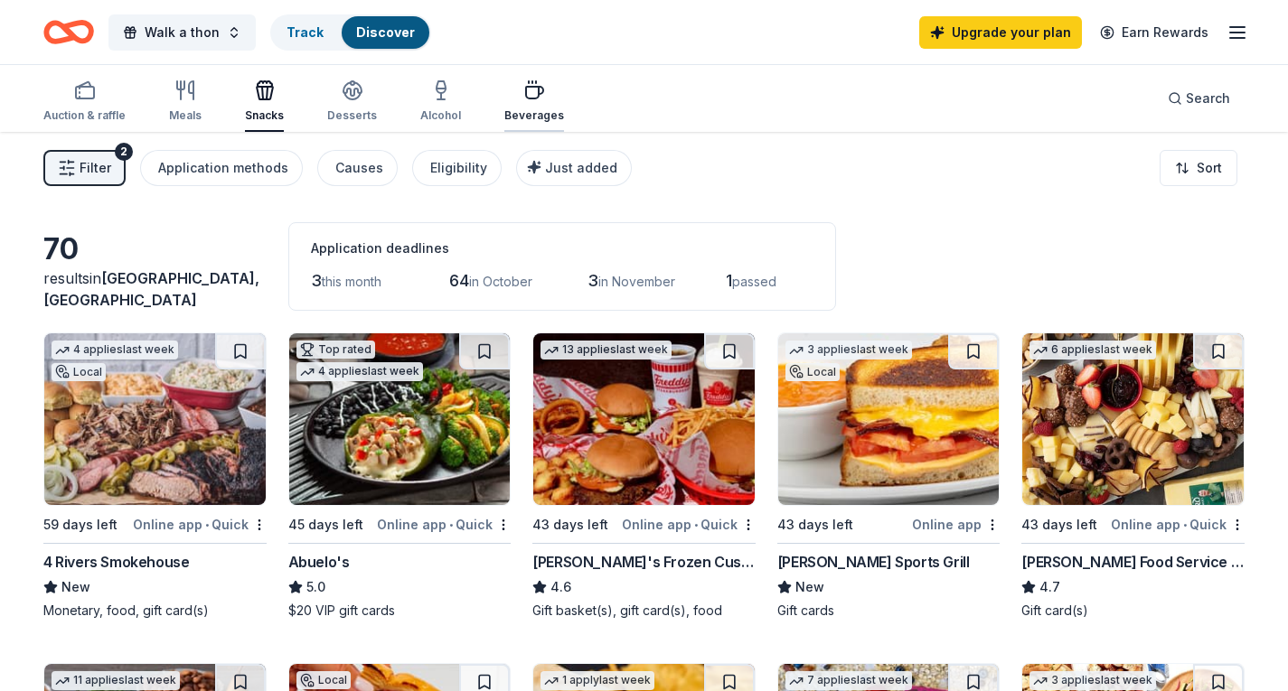
click at [512, 98] on div "button" at bounding box center [534, 91] width 60 height 22
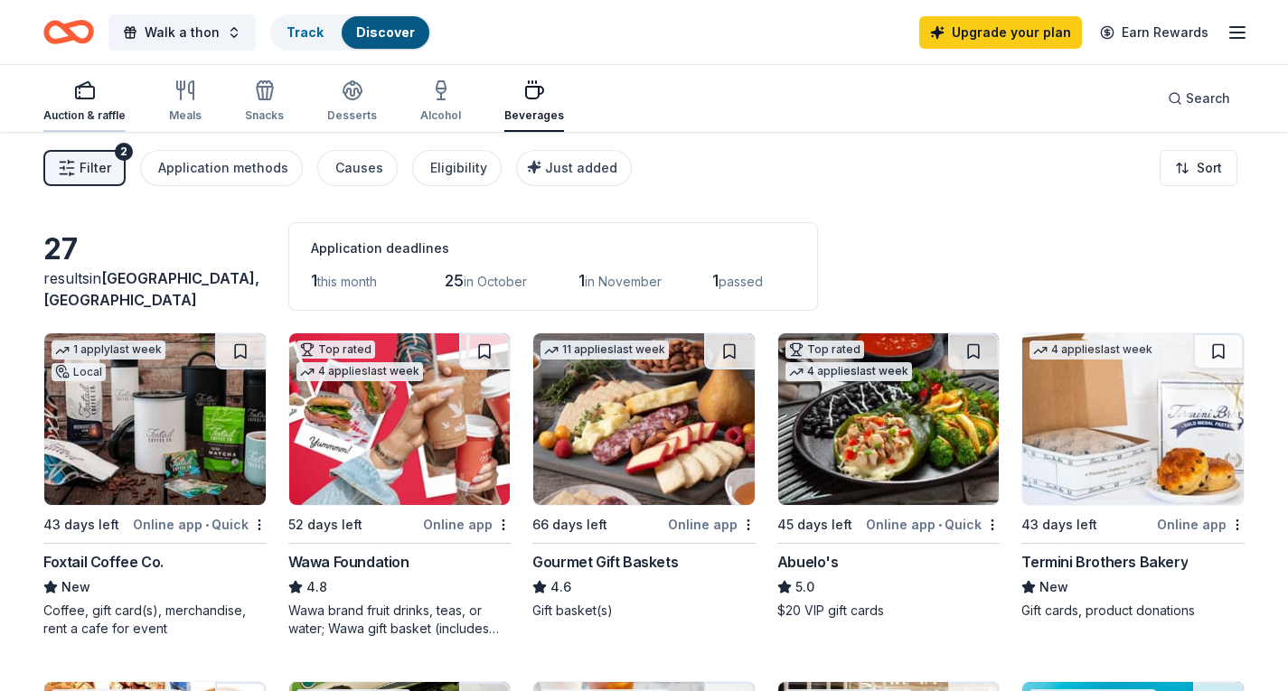
click at [80, 100] on icon "button" at bounding box center [85, 91] width 22 height 22
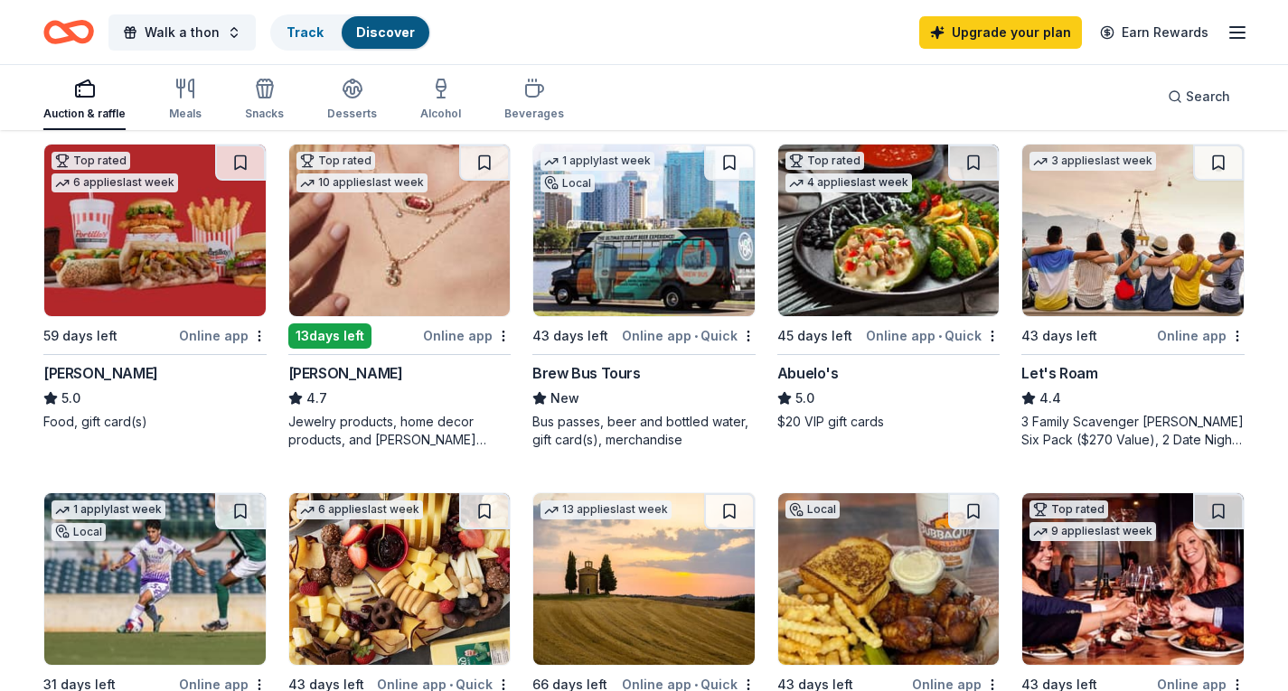
scroll to position [904, 0]
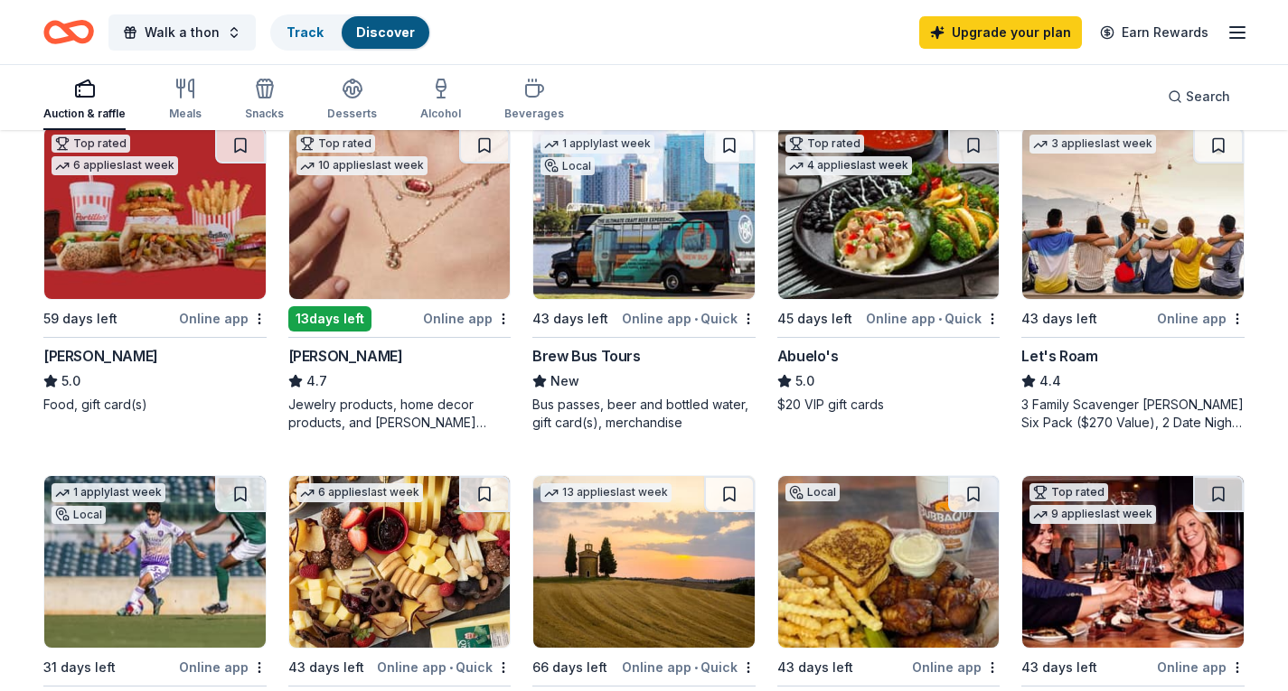
click at [448, 286] on img at bounding box center [399, 213] width 221 height 172
click at [1157, 318] on div "43 days left Online app" at bounding box center [1132, 318] width 223 height 23
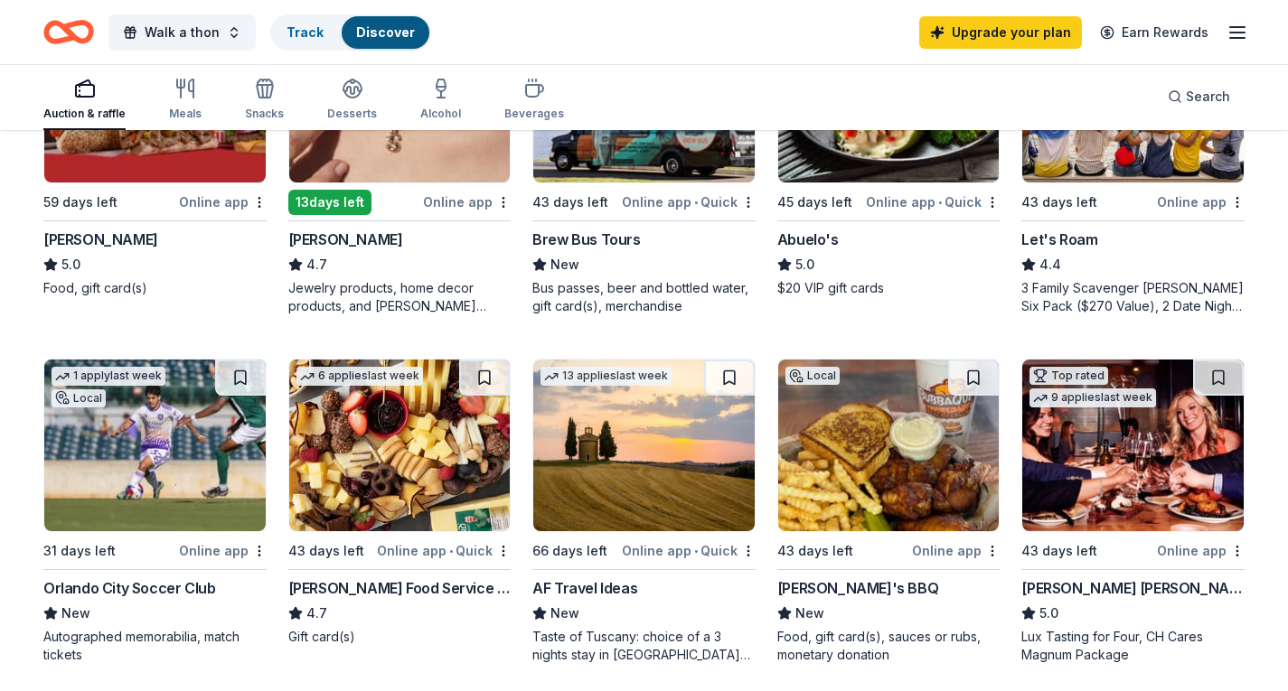
scroll to position [1265, 0]
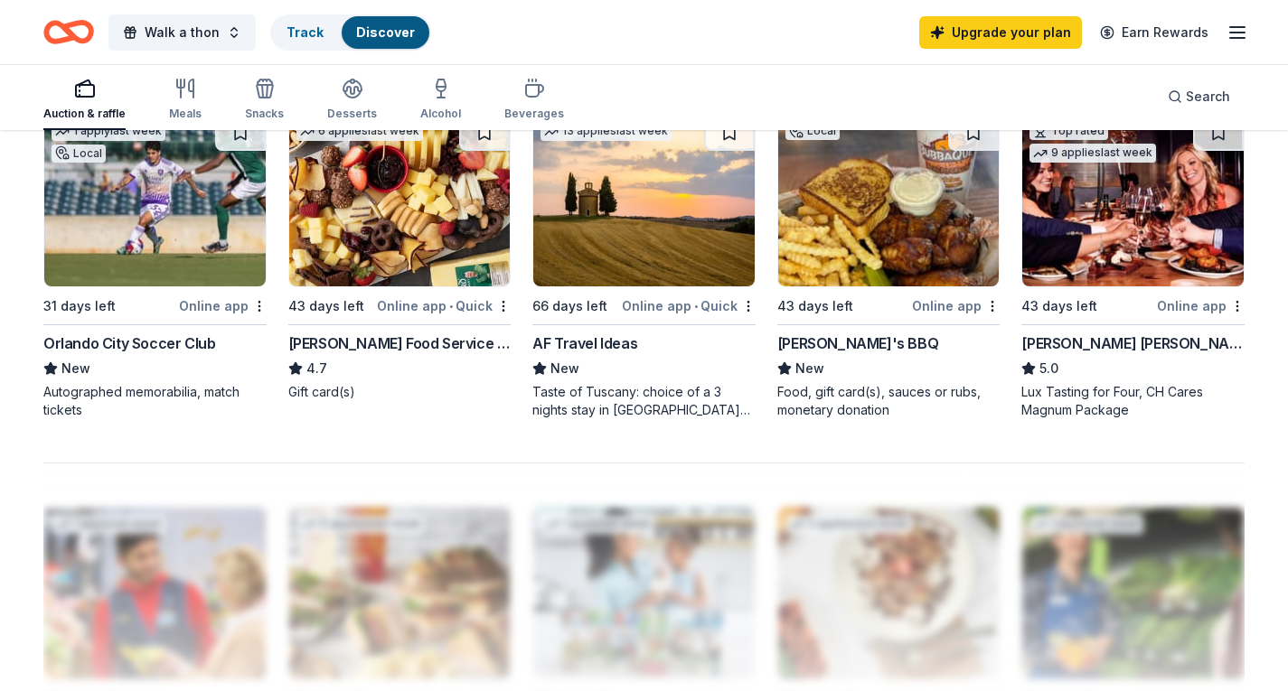
click at [187, 335] on div "Orlando City Soccer Club" at bounding box center [129, 344] width 172 height 22
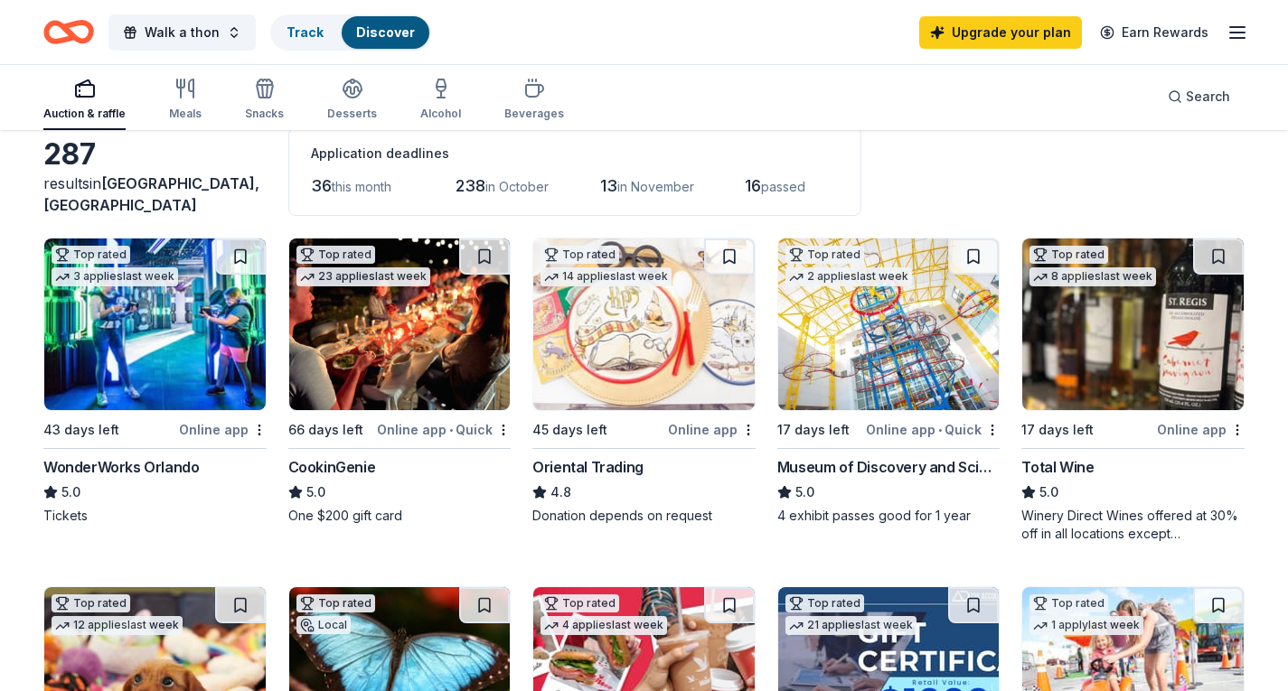
scroll to position [0, 0]
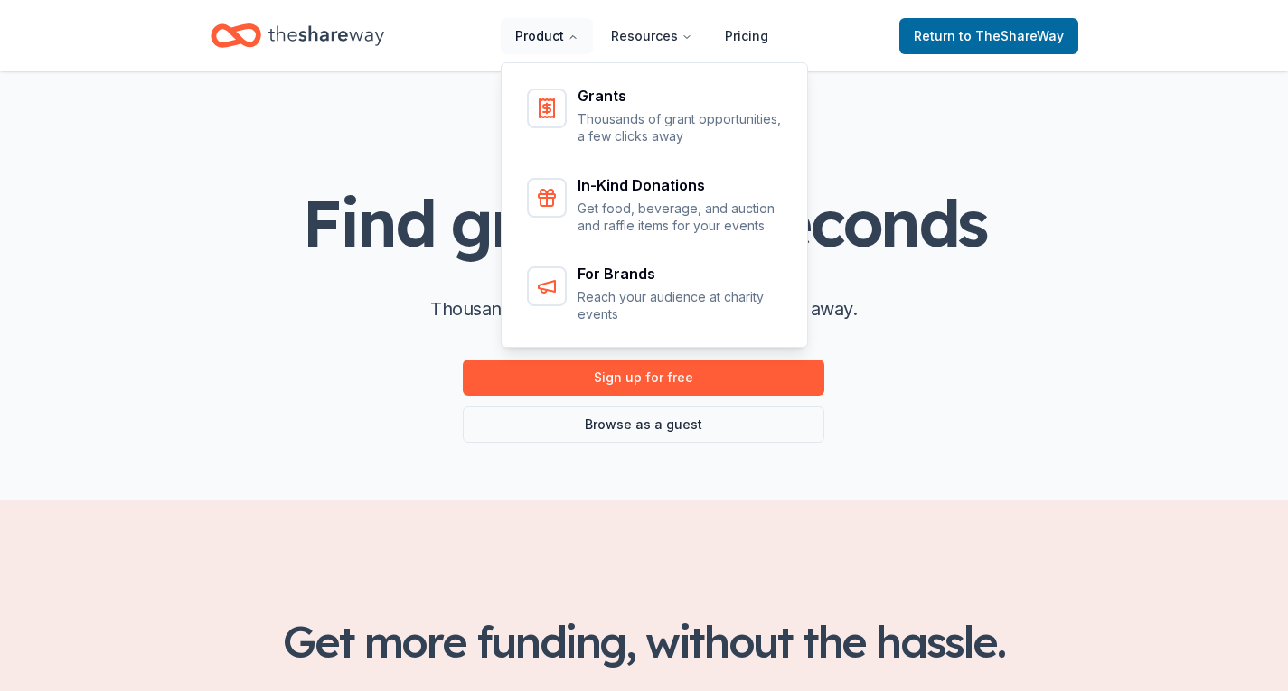
click at [536, 33] on button "Product" at bounding box center [547, 36] width 92 height 36
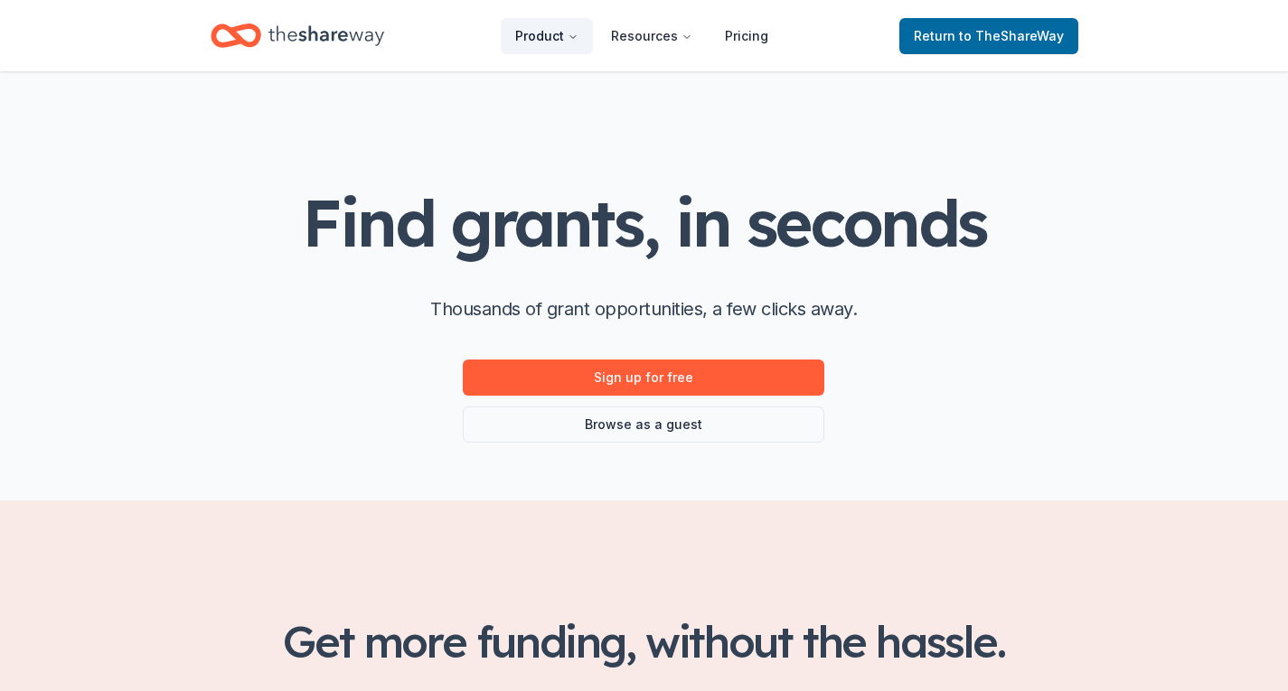
click at [556, 42] on button "Product" at bounding box center [547, 36] width 92 height 36
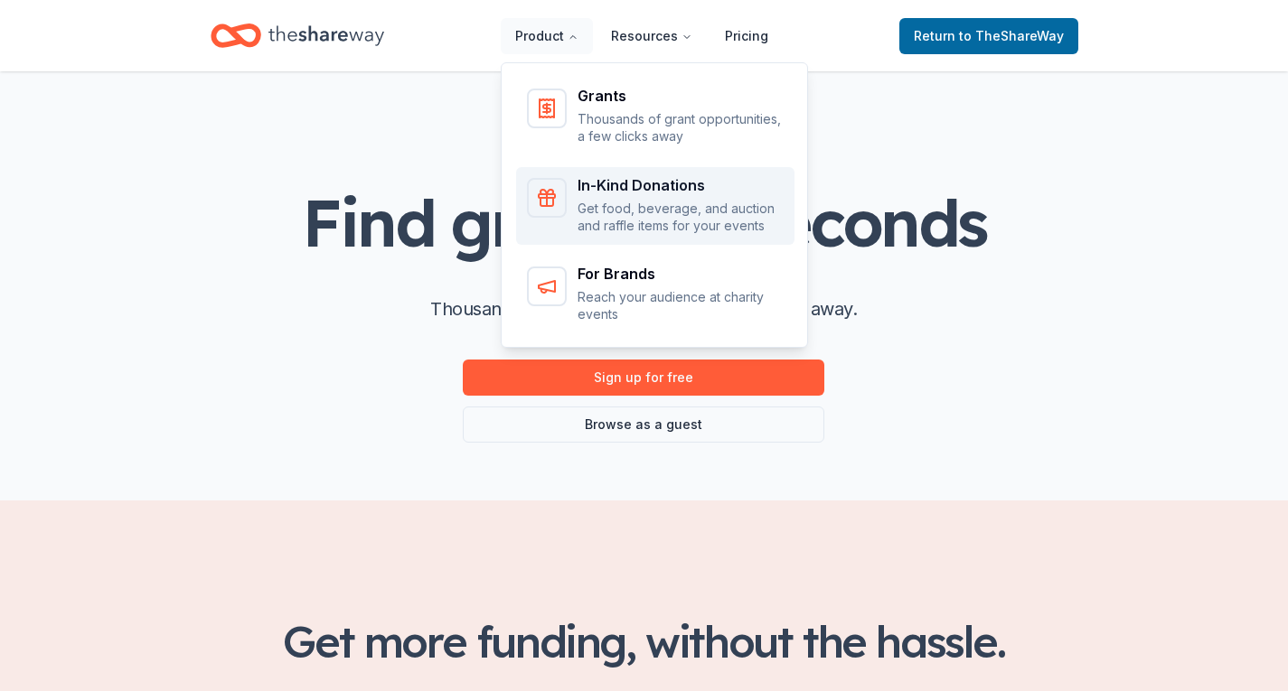
click at [672, 206] on p "Get food, beverage, and auction and raffle items for your events" at bounding box center [680, 217] width 206 height 35
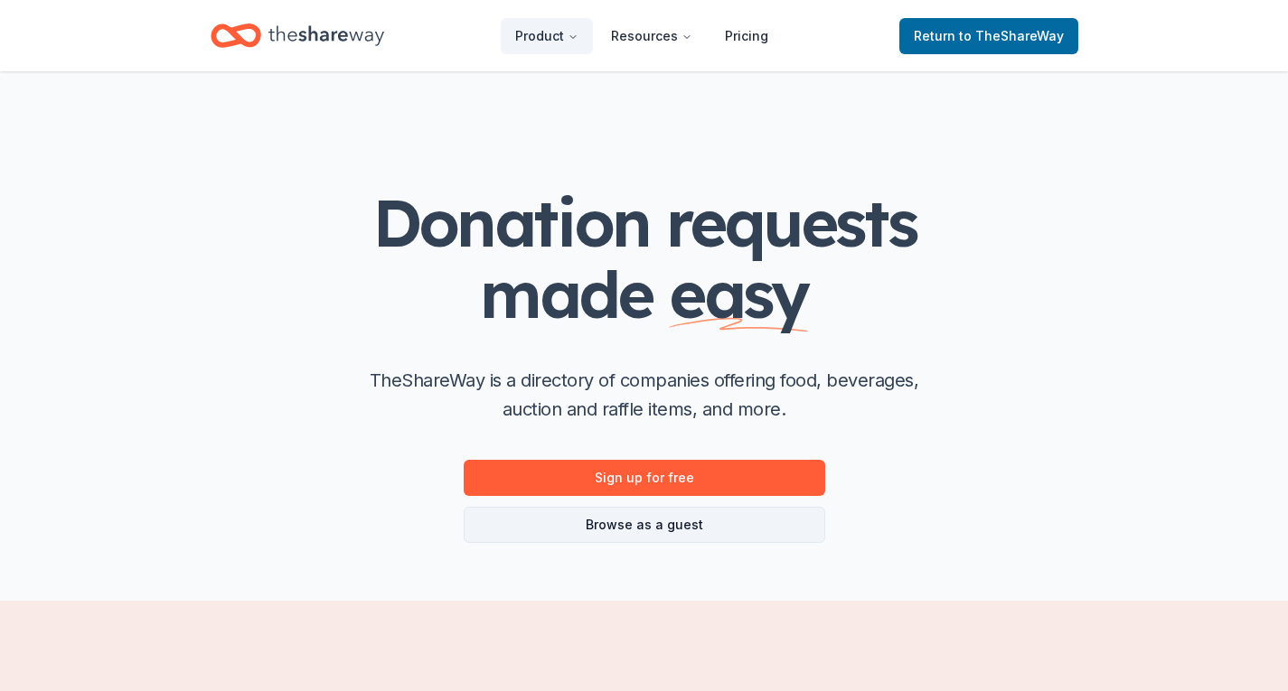
click at [660, 527] on link "Browse as a guest" at bounding box center [644, 525] width 361 height 36
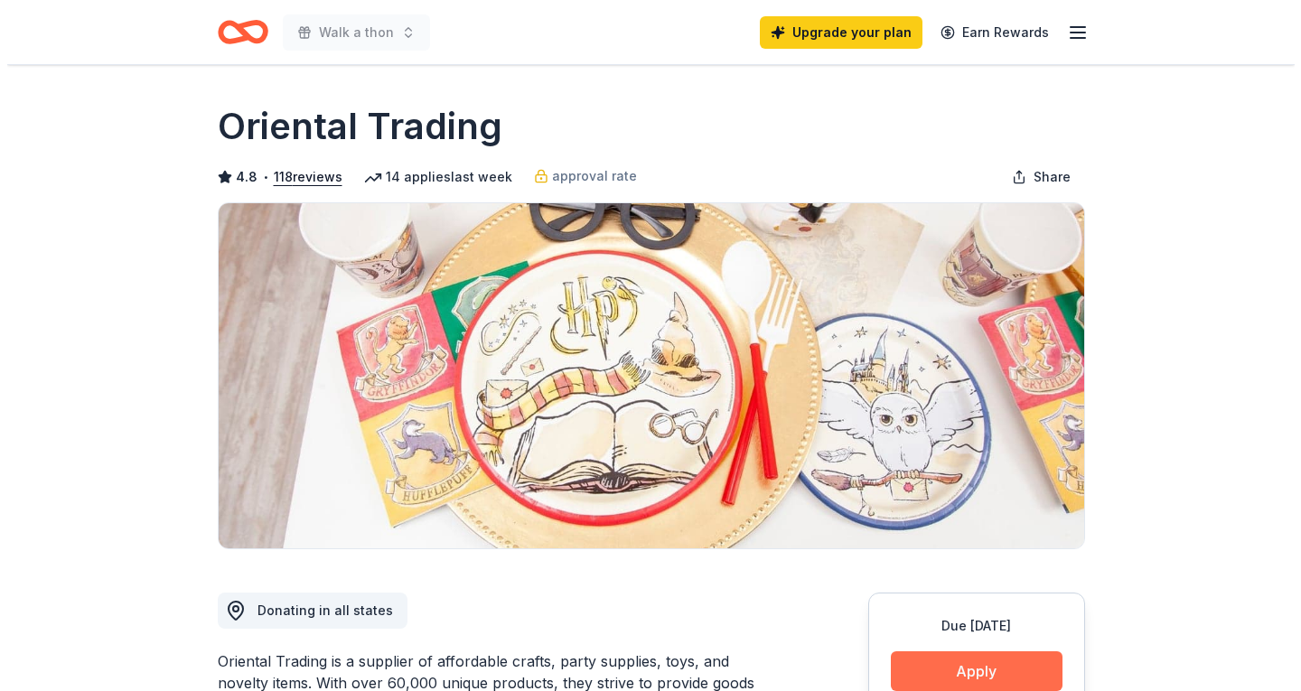
scroll to position [361, 0]
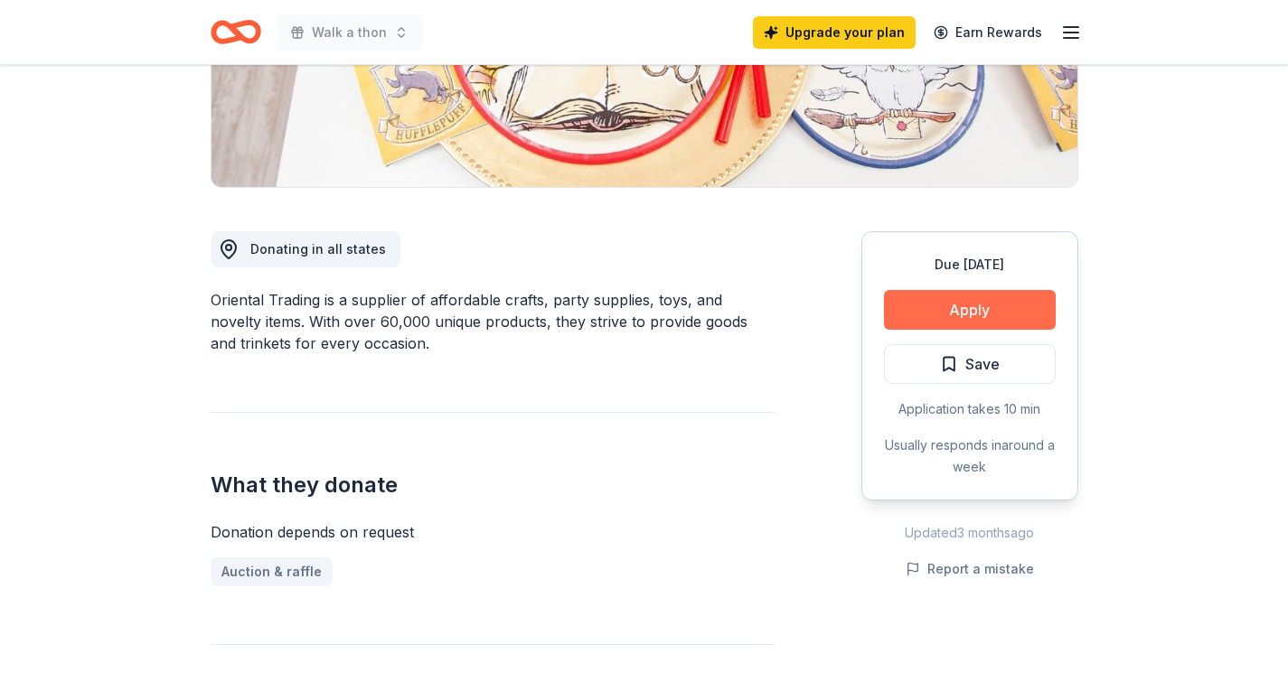
click at [1007, 319] on button "Apply" at bounding box center [970, 310] width 172 height 40
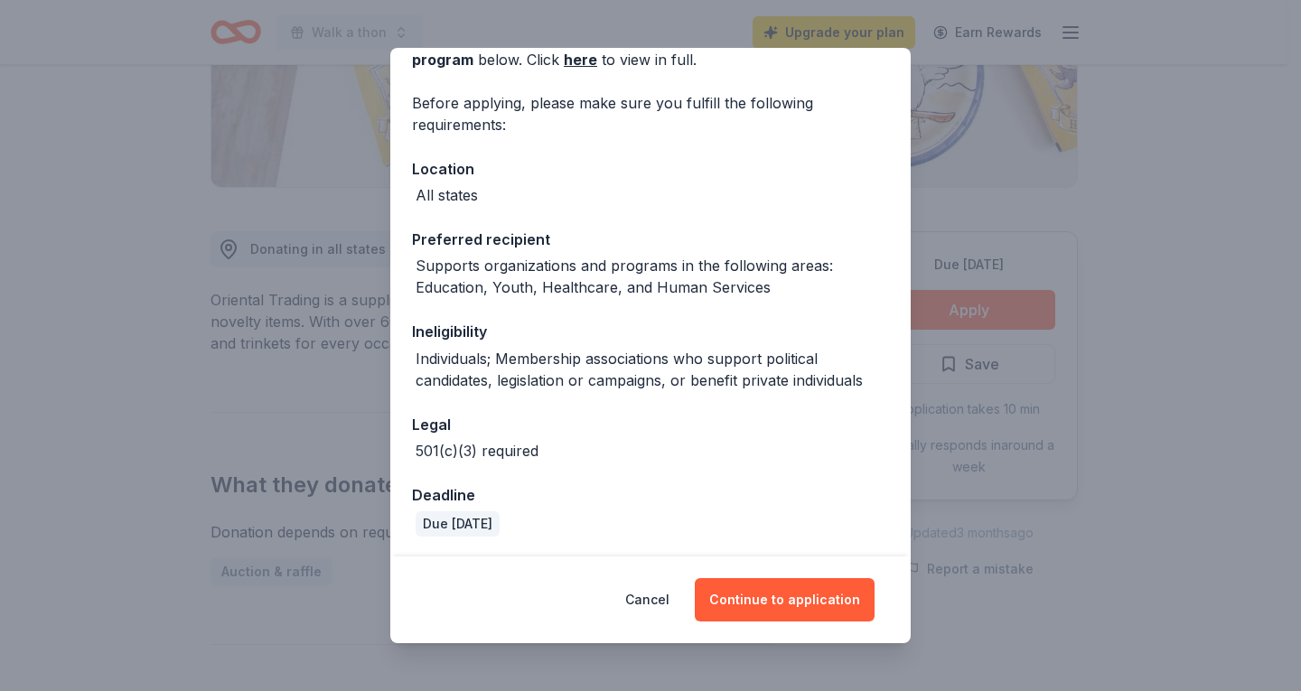
scroll to position [109, 0]
click at [780, 604] on button "Continue to application" at bounding box center [785, 599] width 180 height 43
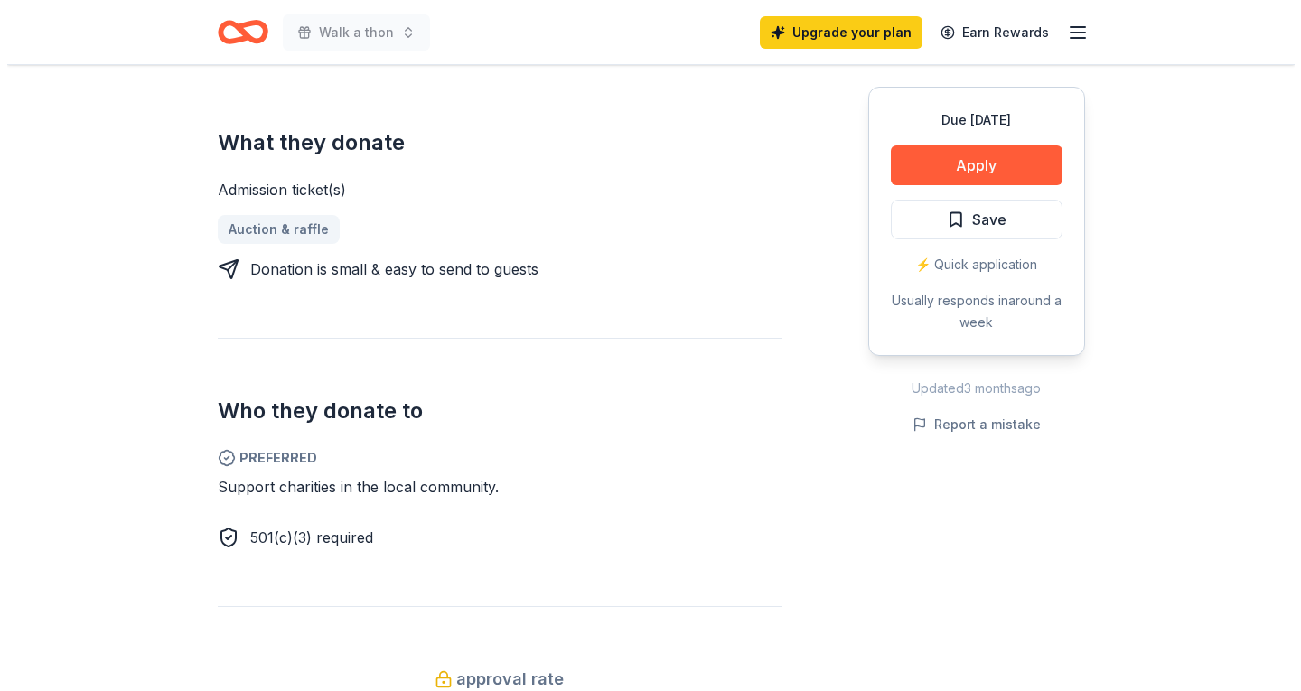
scroll to position [723, 0]
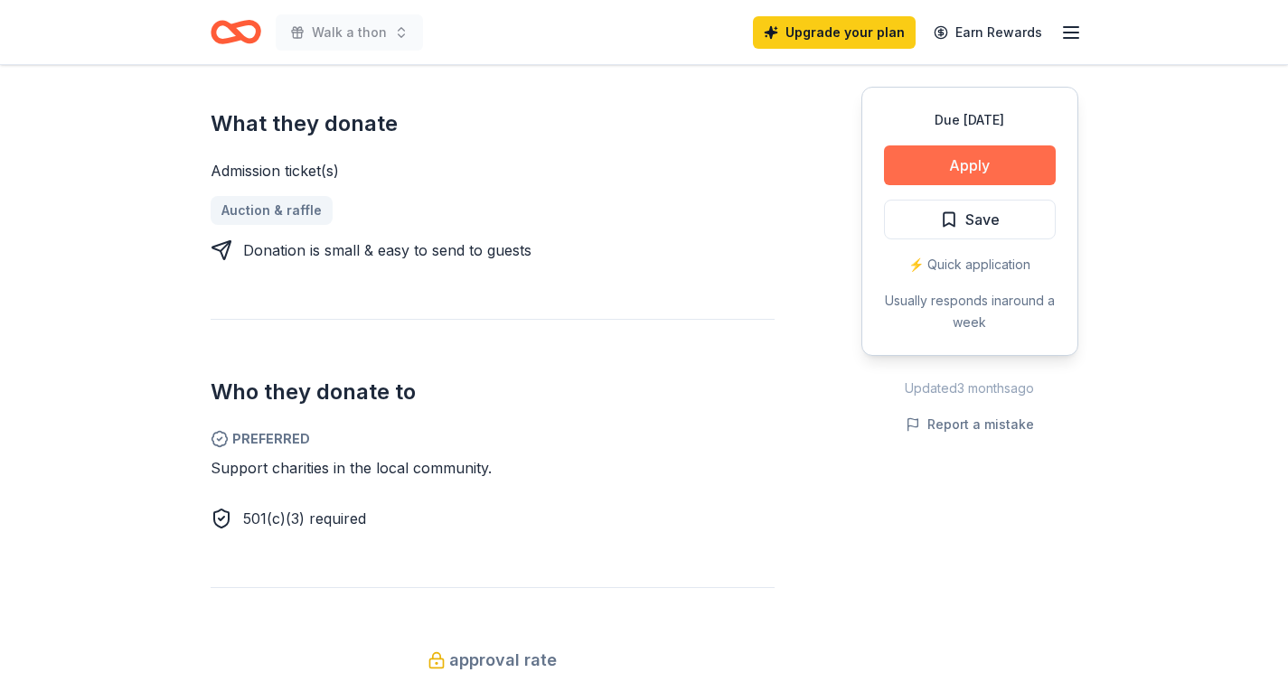
click at [983, 160] on button "Apply" at bounding box center [970, 165] width 172 height 40
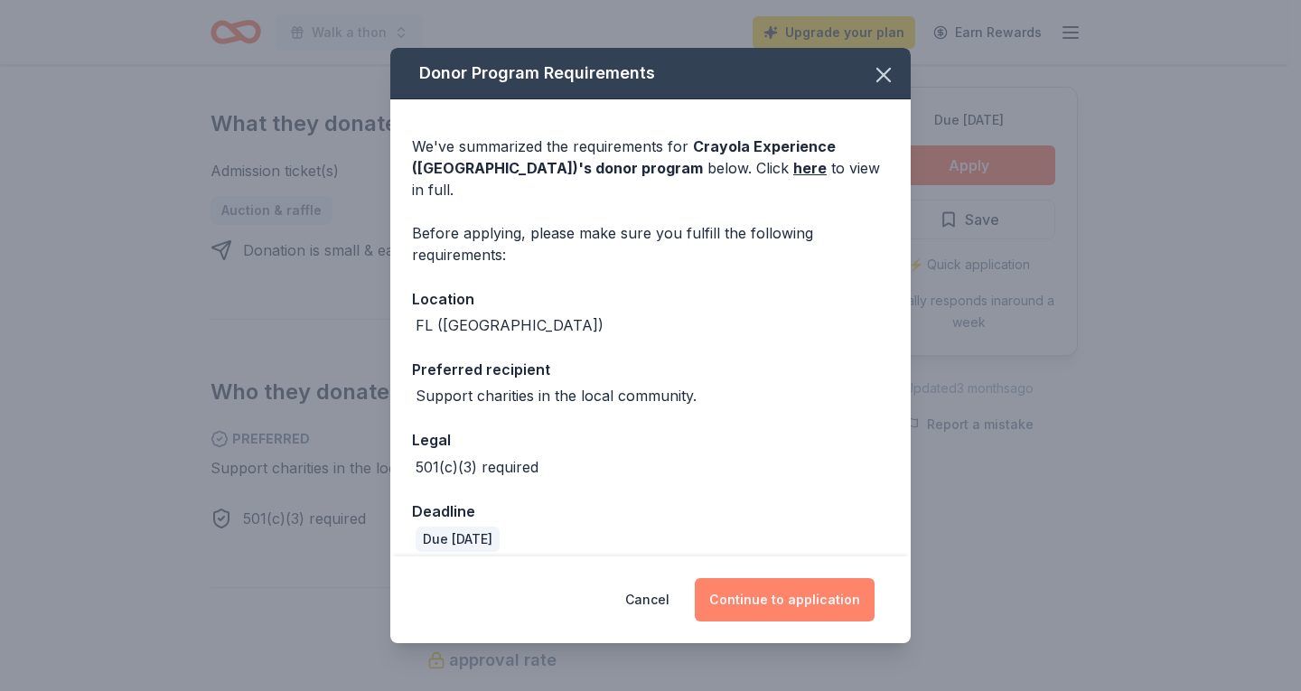
click at [809, 601] on button "Continue to application" at bounding box center [785, 599] width 180 height 43
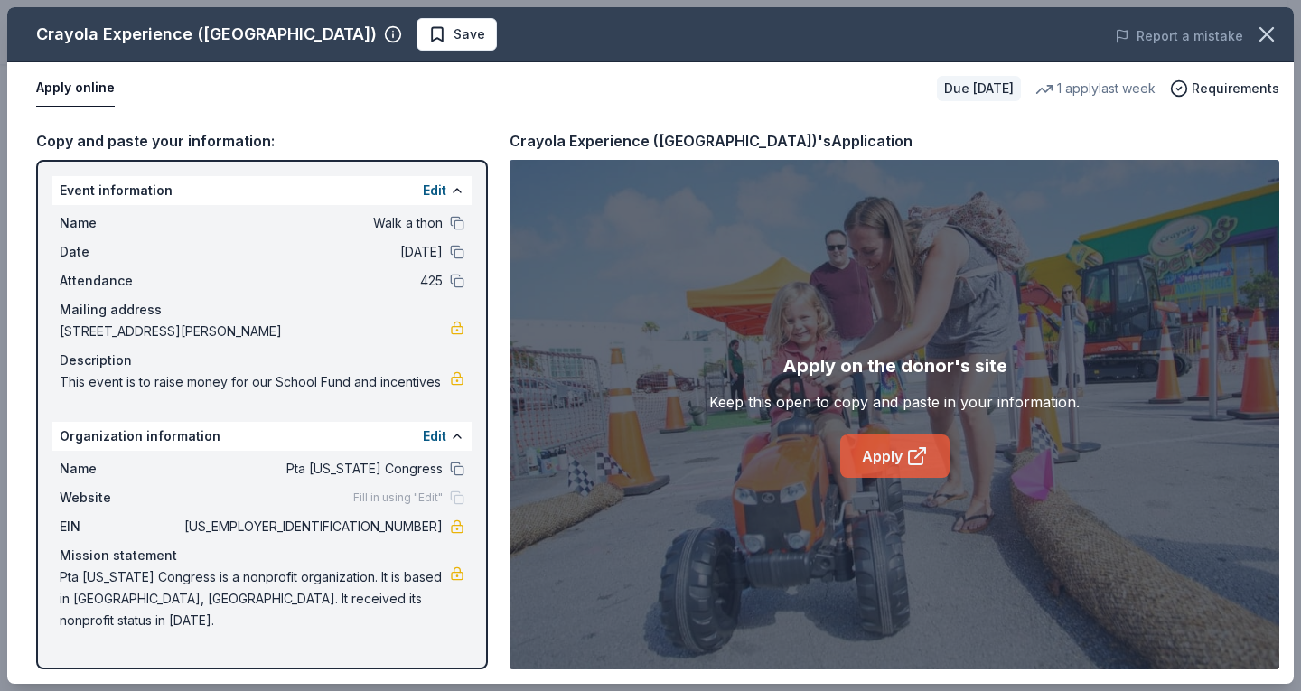
click at [869, 456] on link "Apply" at bounding box center [894, 456] width 109 height 43
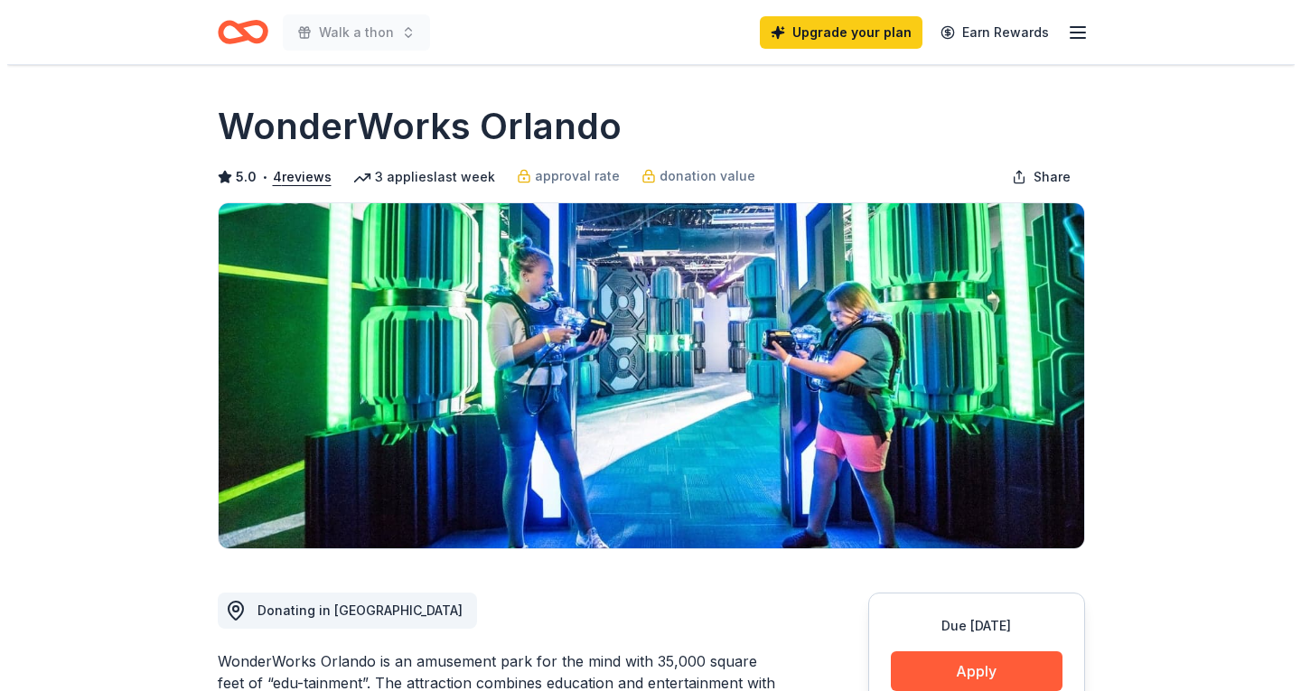
scroll to position [271, 0]
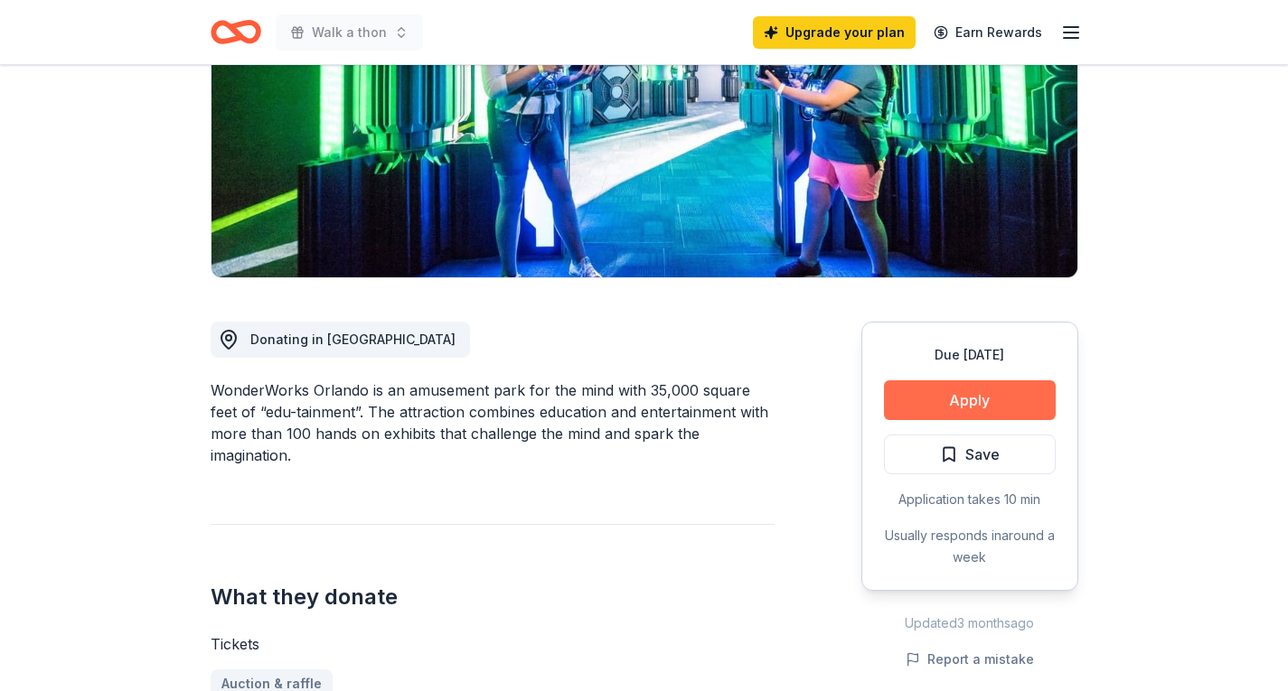
click at [968, 390] on button "Apply" at bounding box center [970, 400] width 172 height 40
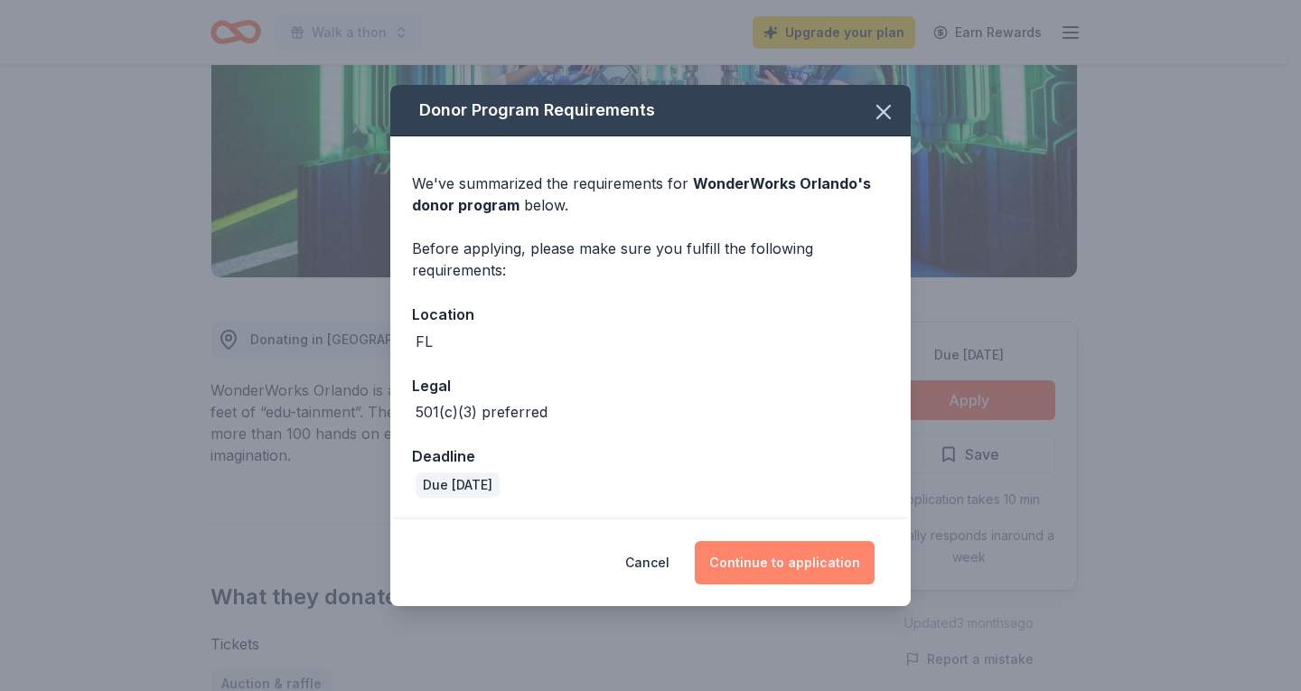
click at [782, 561] on button "Continue to application" at bounding box center [785, 562] width 180 height 43
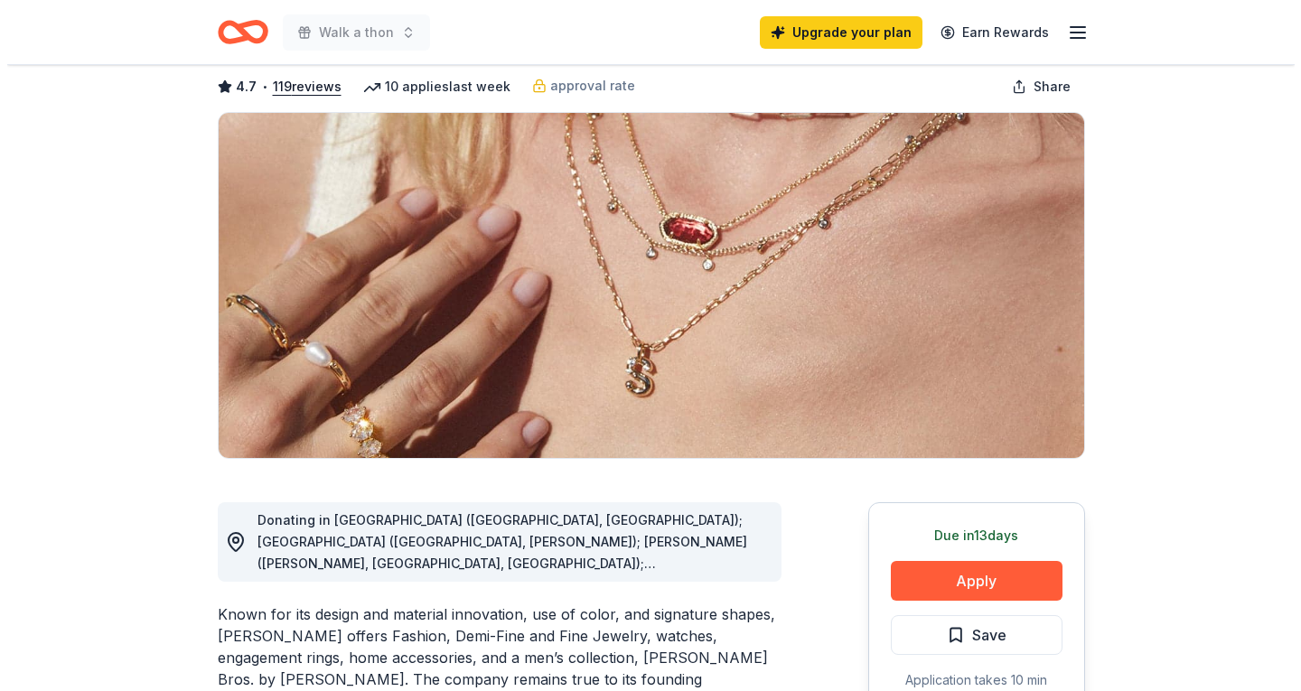
scroll to position [361, 0]
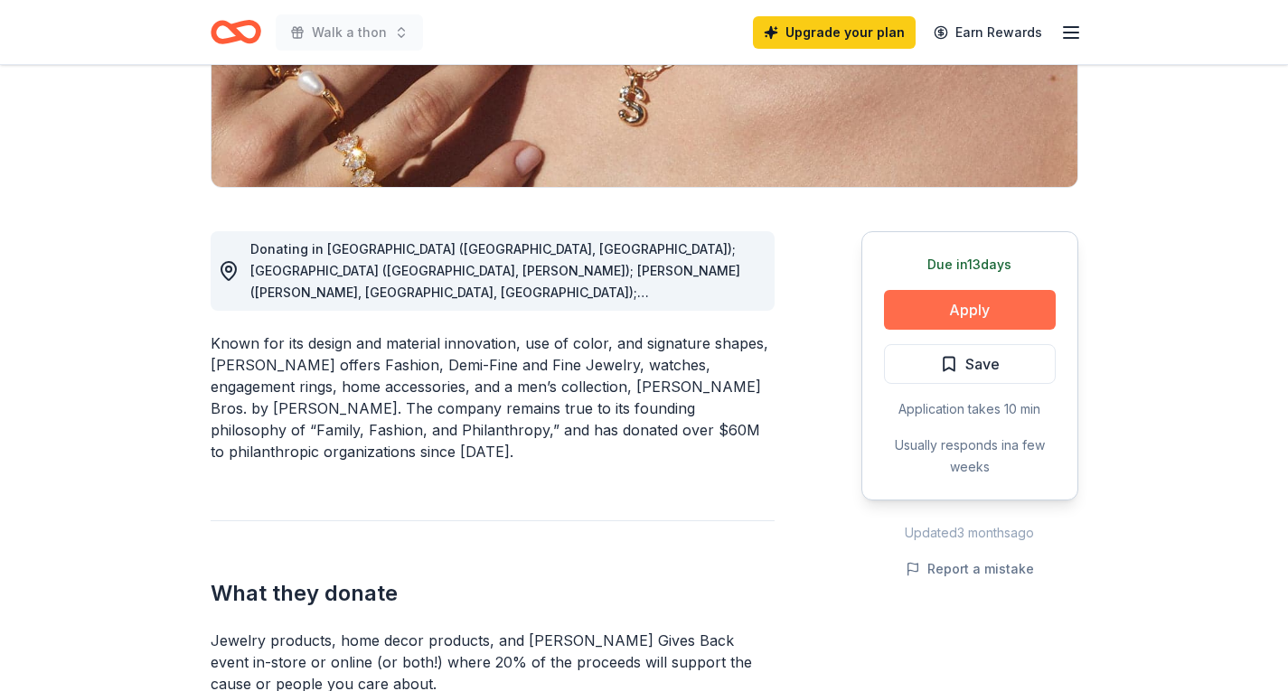
click at [1013, 305] on button "Apply" at bounding box center [970, 310] width 172 height 40
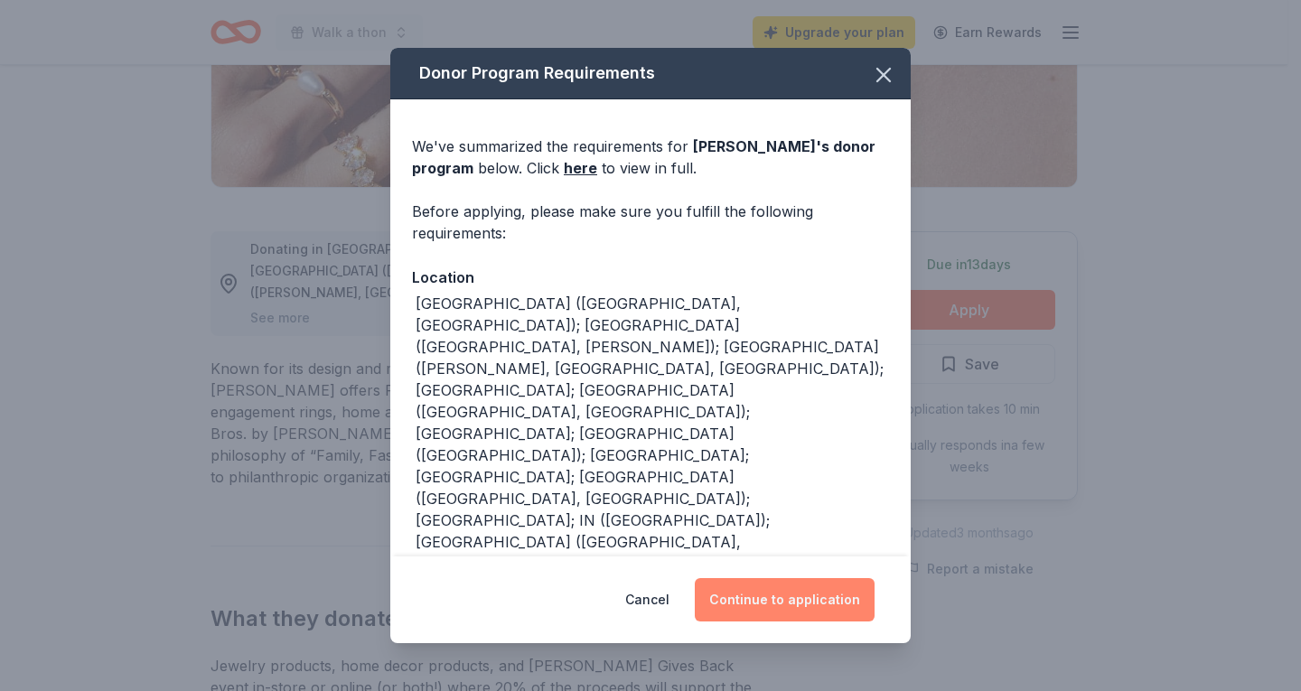
click at [811, 604] on button "Continue to application" at bounding box center [785, 599] width 180 height 43
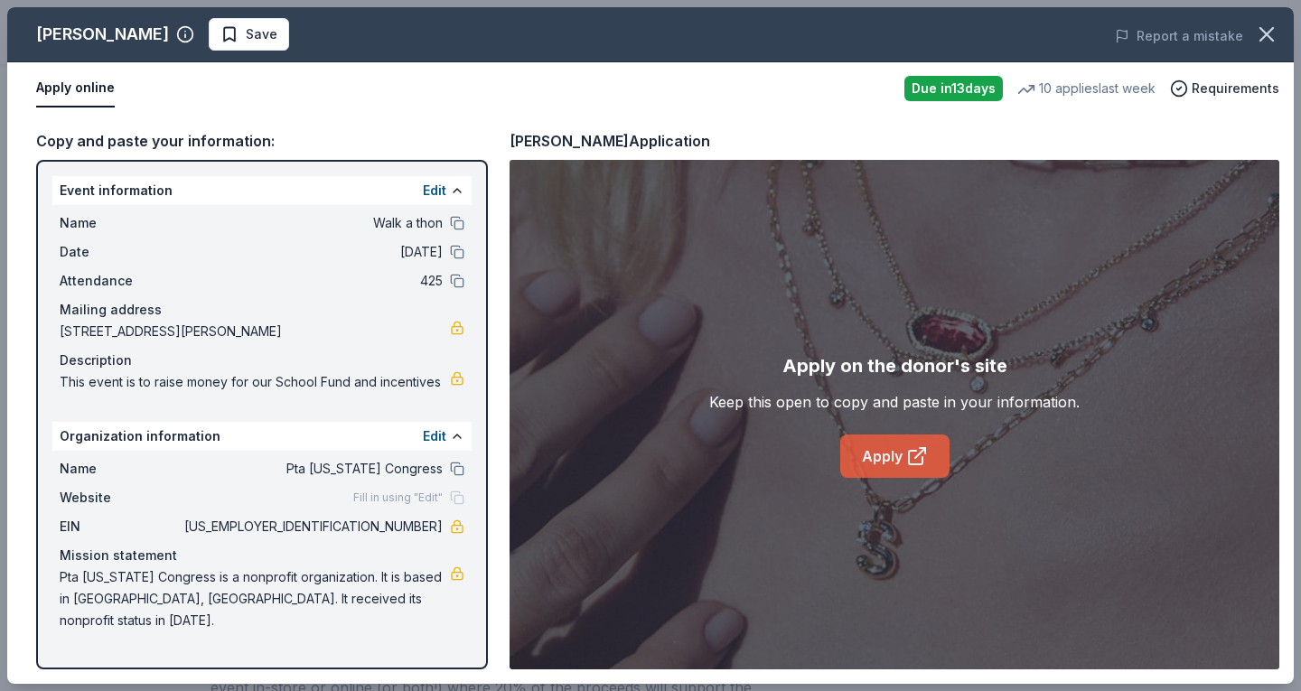
click at [876, 462] on link "Apply" at bounding box center [894, 456] width 109 height 43
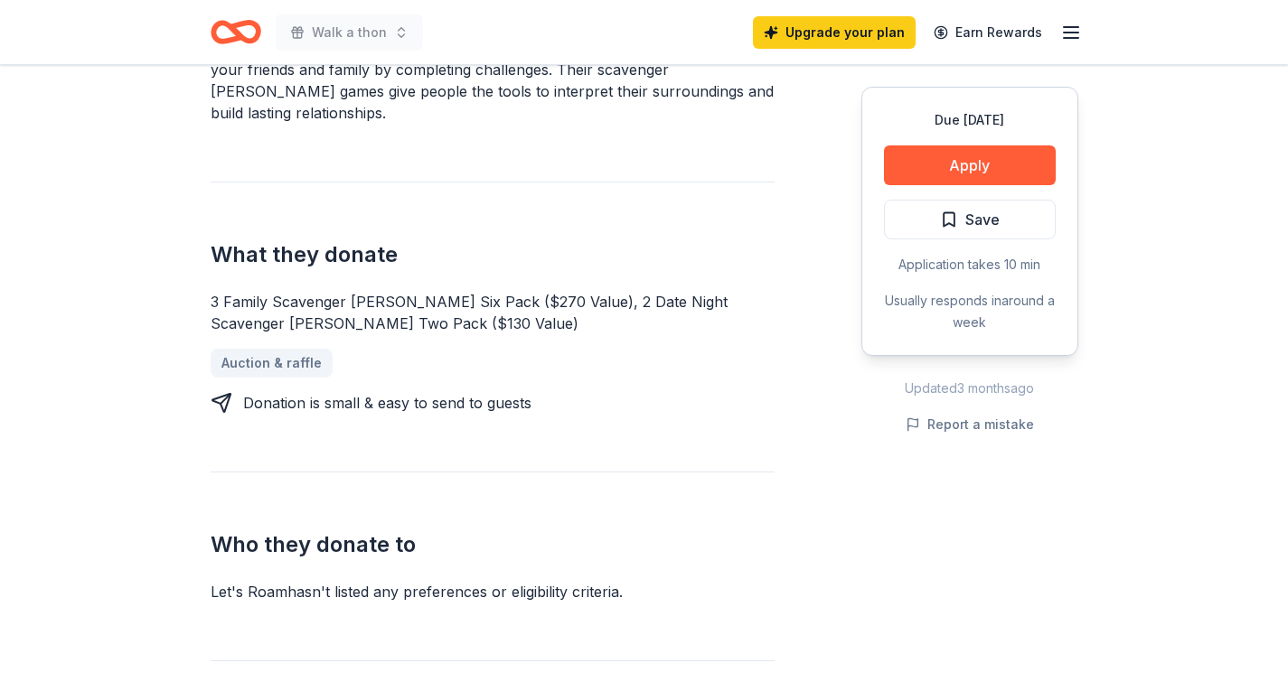
scroll to position [723, 0]
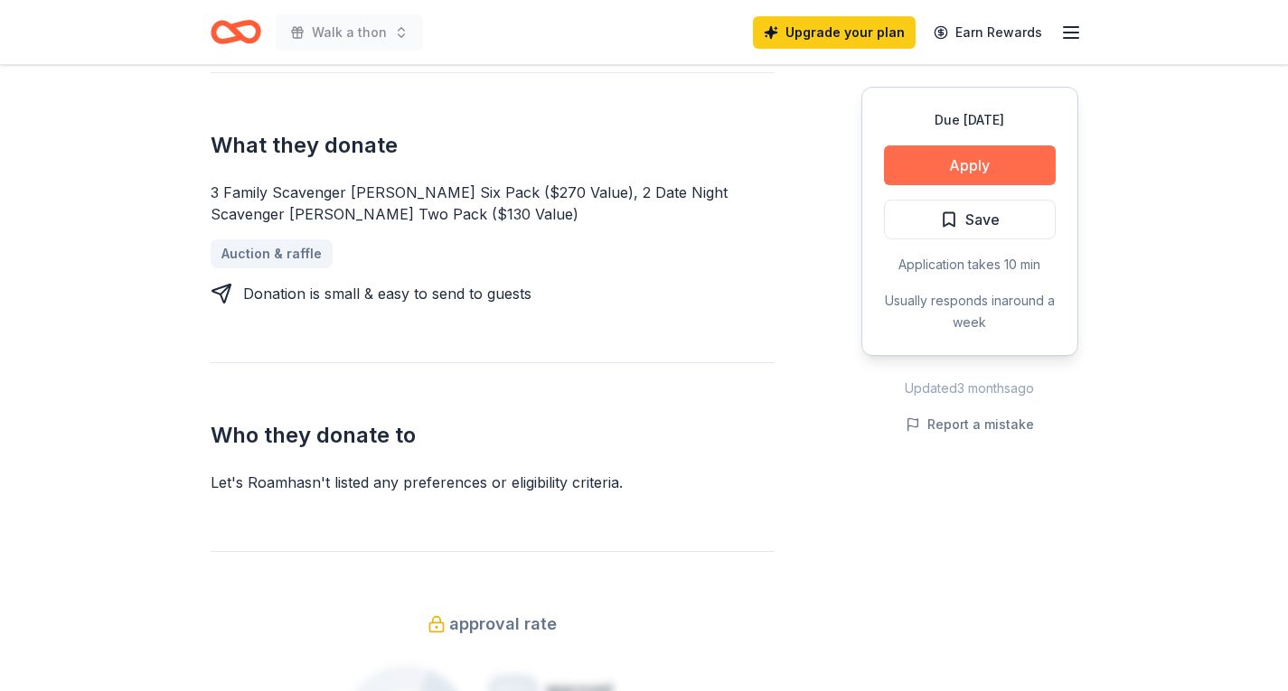
click at [943, 168] on button "Apply" at bounding box center [970, 165] width 172 height 40
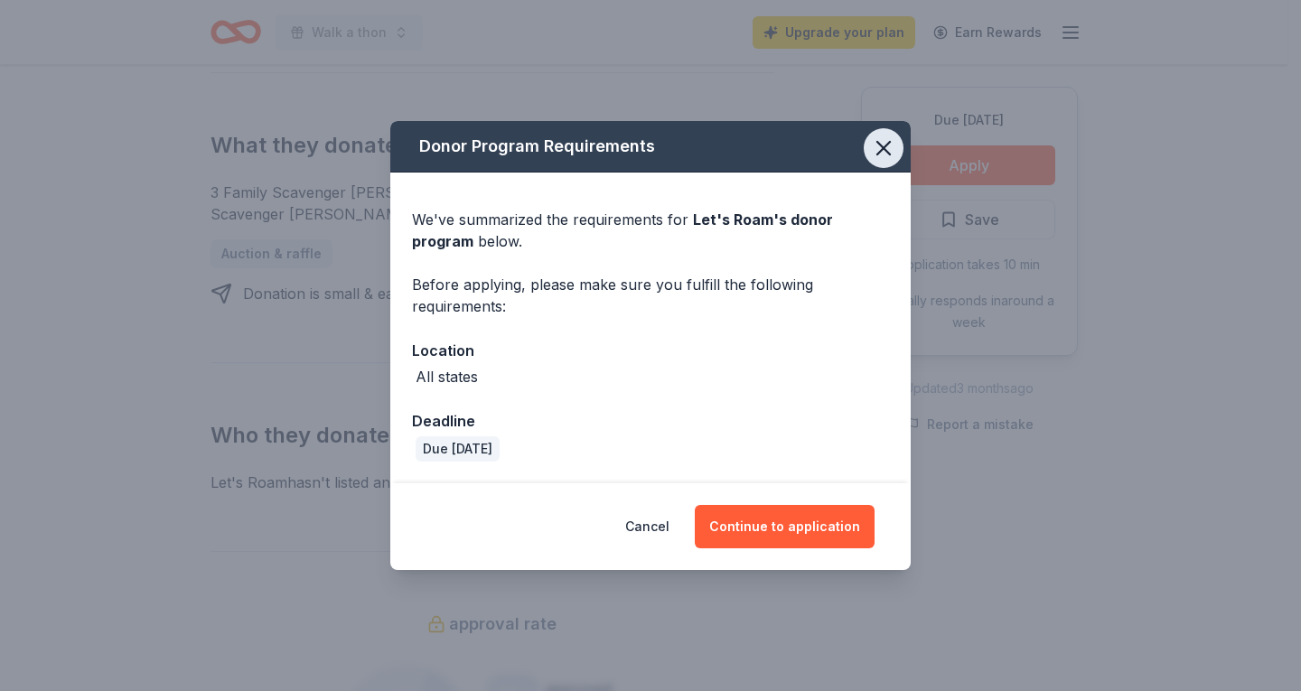
click at [876, 146] on icon "button" at bounding box center [883, 148] width 25 height 25
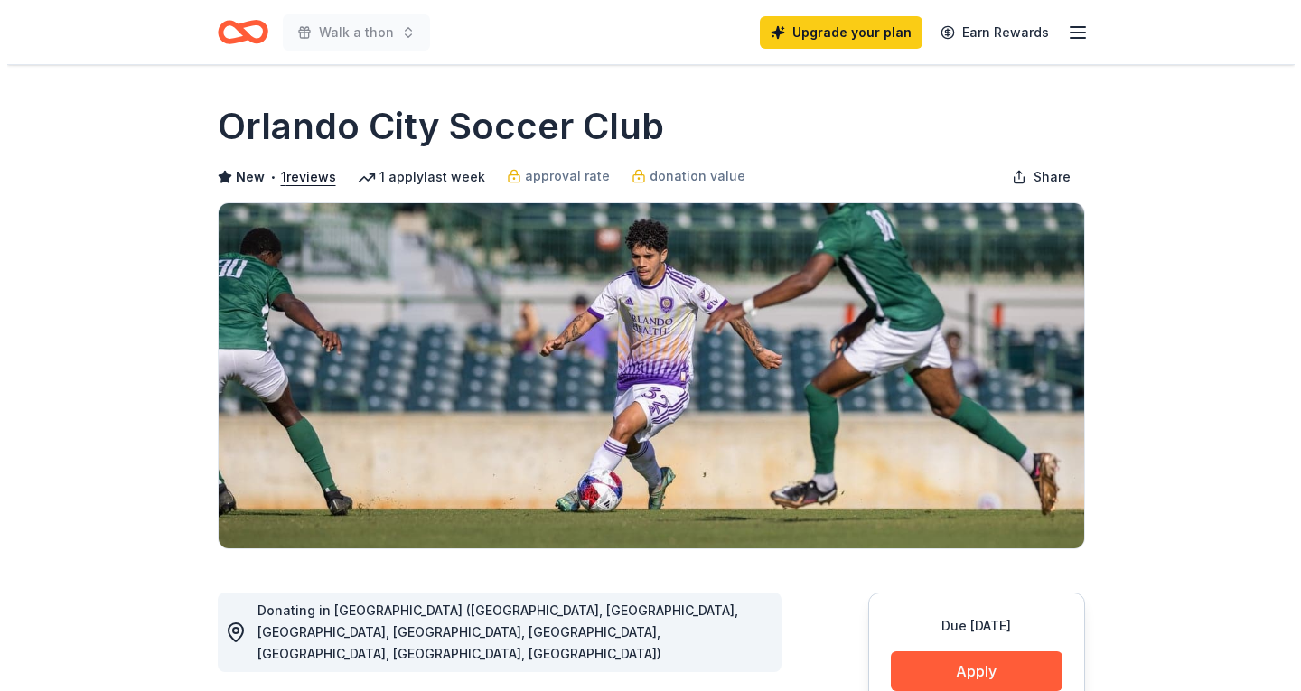
scroll to position [361, 0]
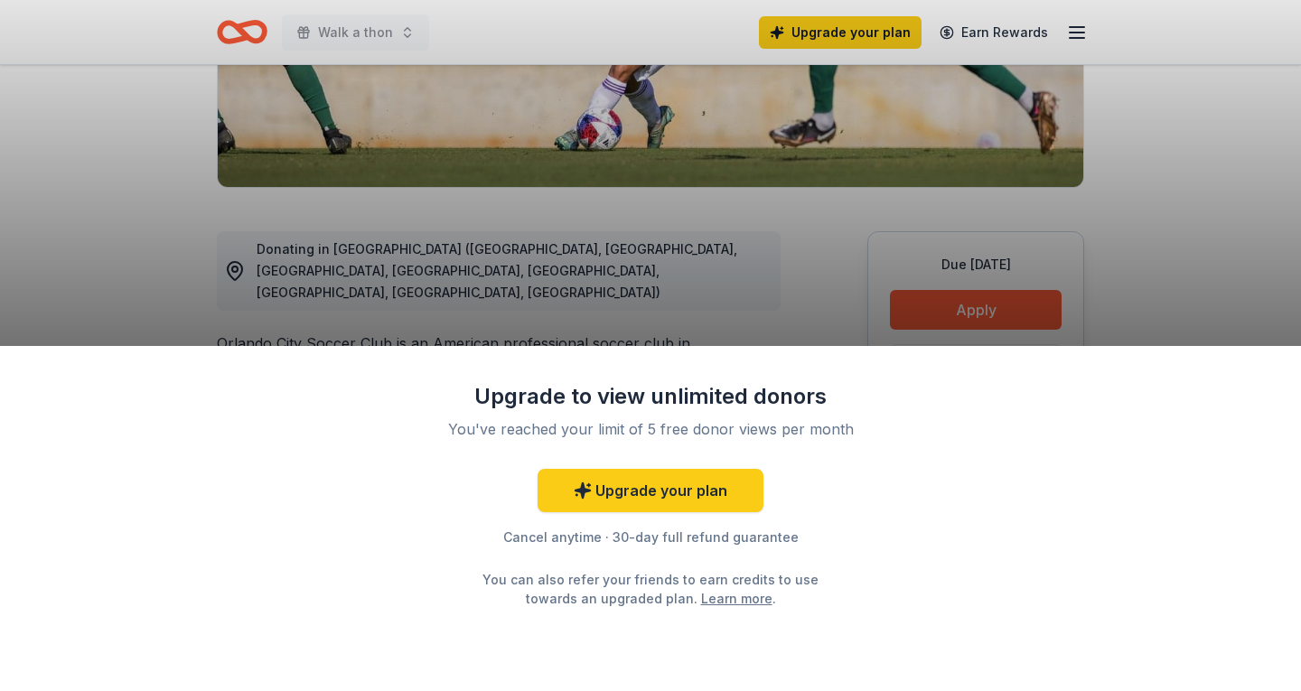
click at [1032, 308] on div "Upgrade to view unlimited donors You've reached your limit of 5 free donor view…" at bounding box center [650, 345] width 1301 height 691
